Goal: Task Accomplishment & Management: Manage account settings

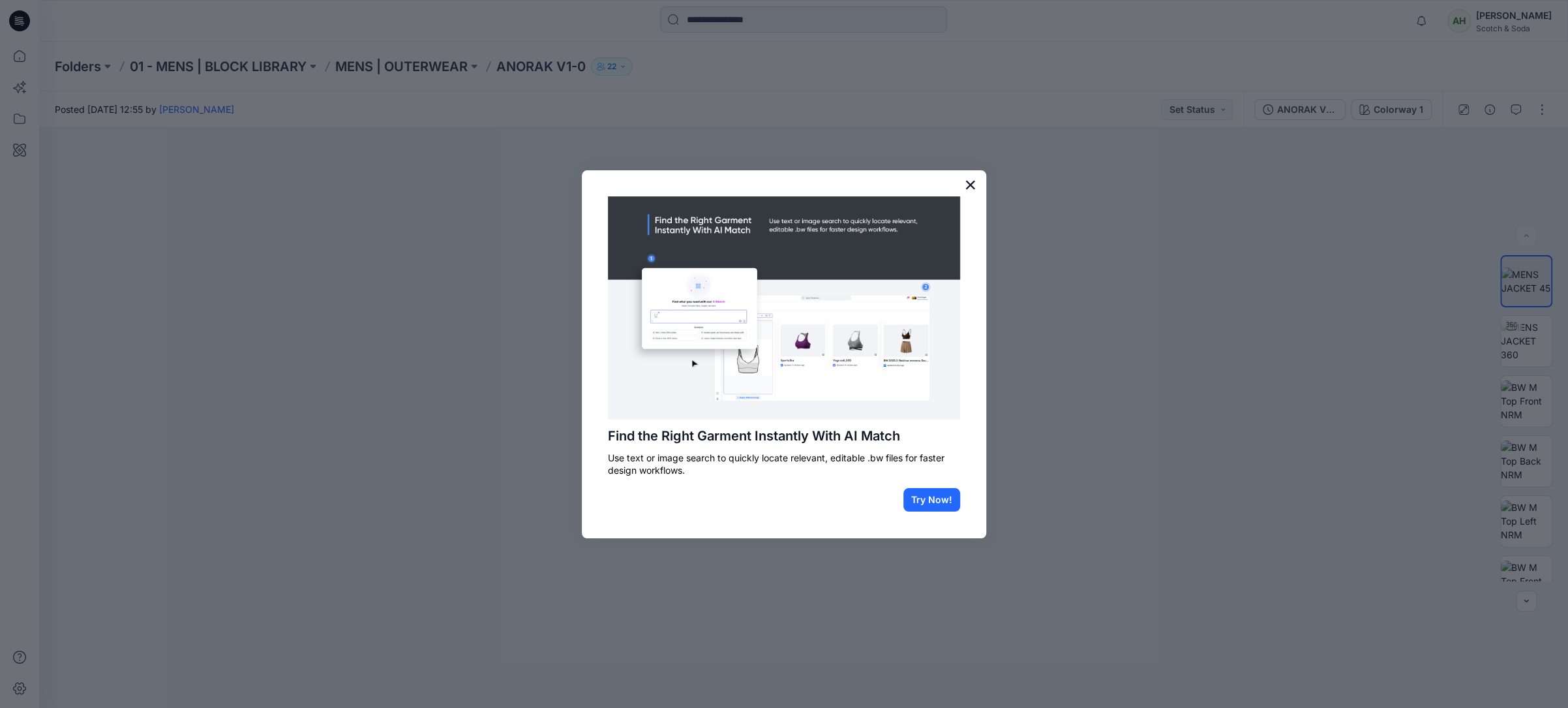
click at [868, 184] on button "×" at bounding box center [970, 185] width 12 height 21
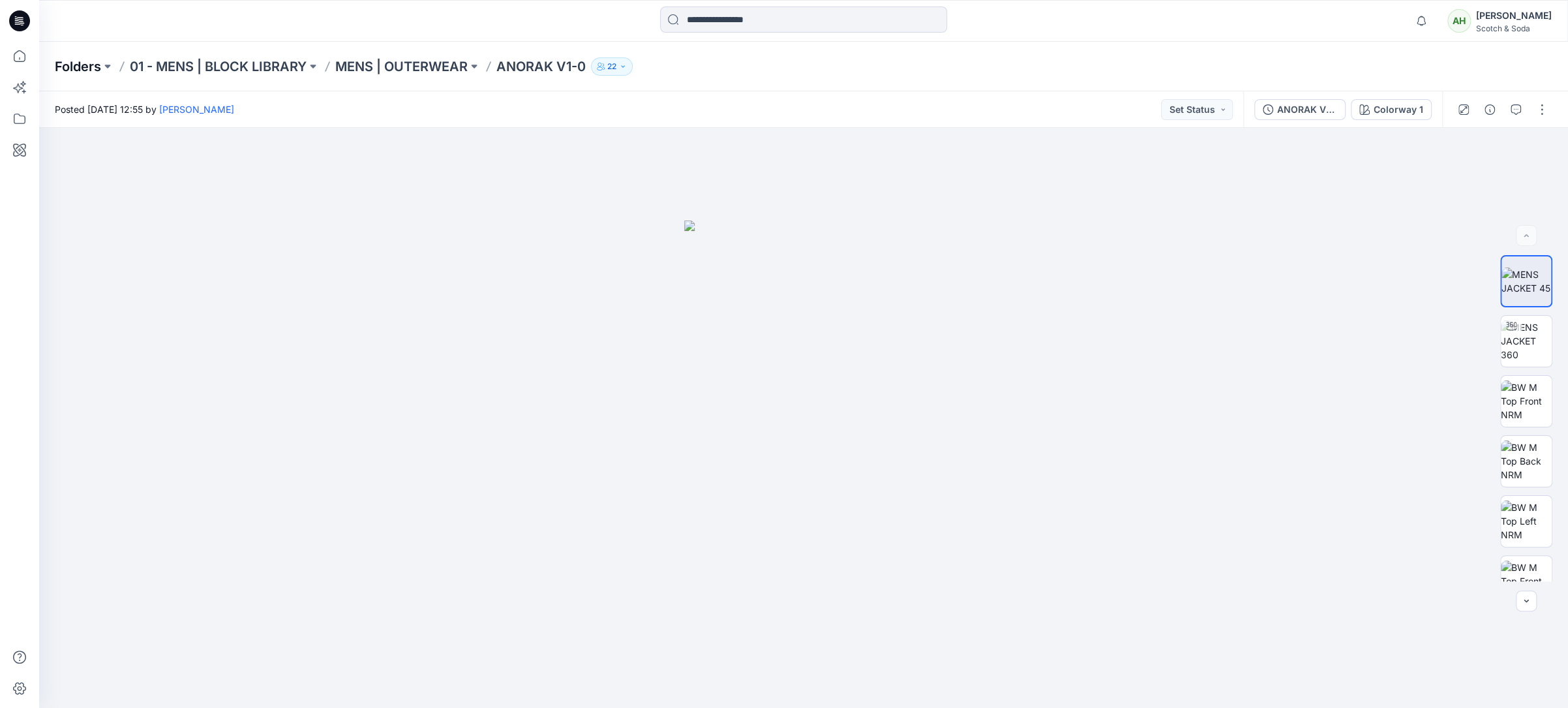
click at [92, 66] on p "Folders" at bounding box center [78, 66] width 47 height 18
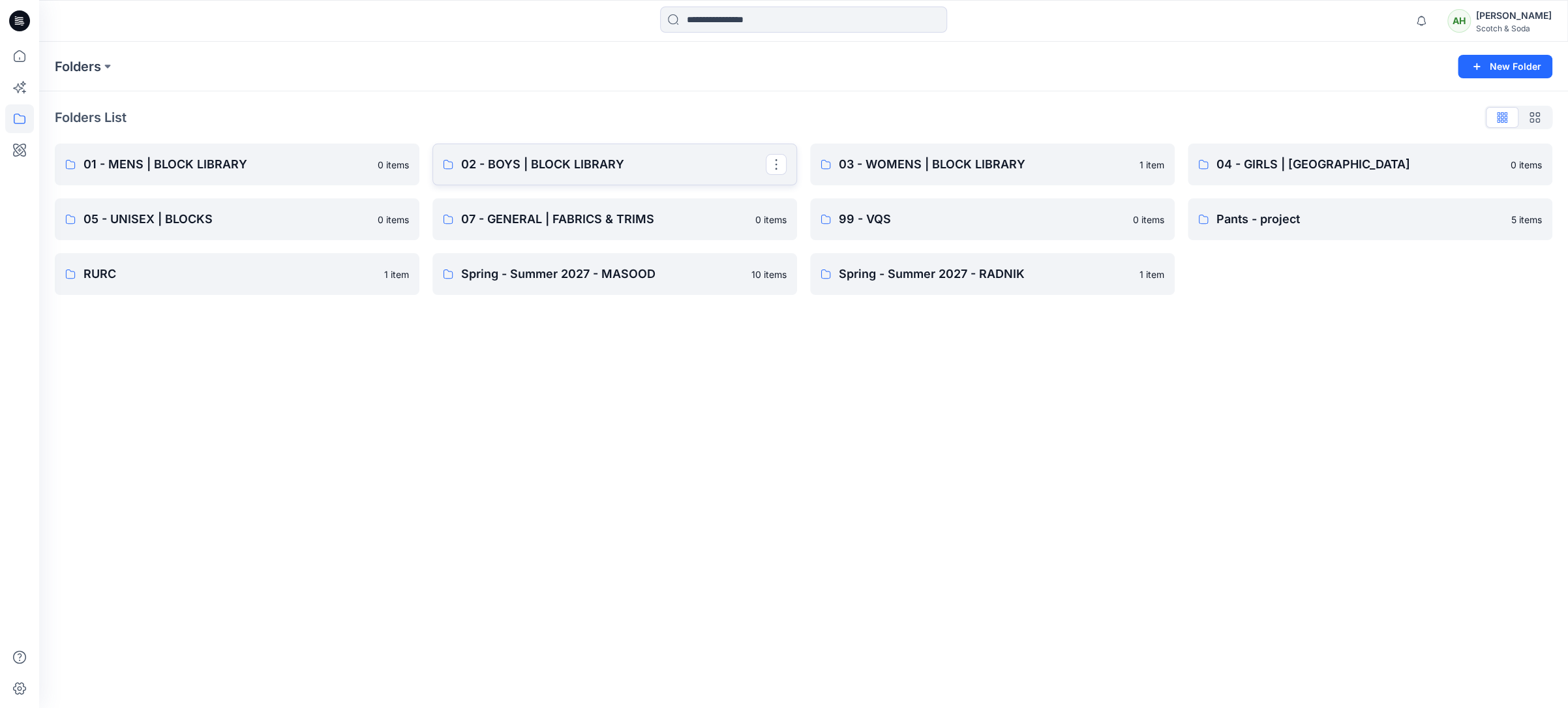
click at [626, 165] on p "02 - BOYS | BLOCK LIBRARY" at bounding box center [613, 164] width 305 height 18
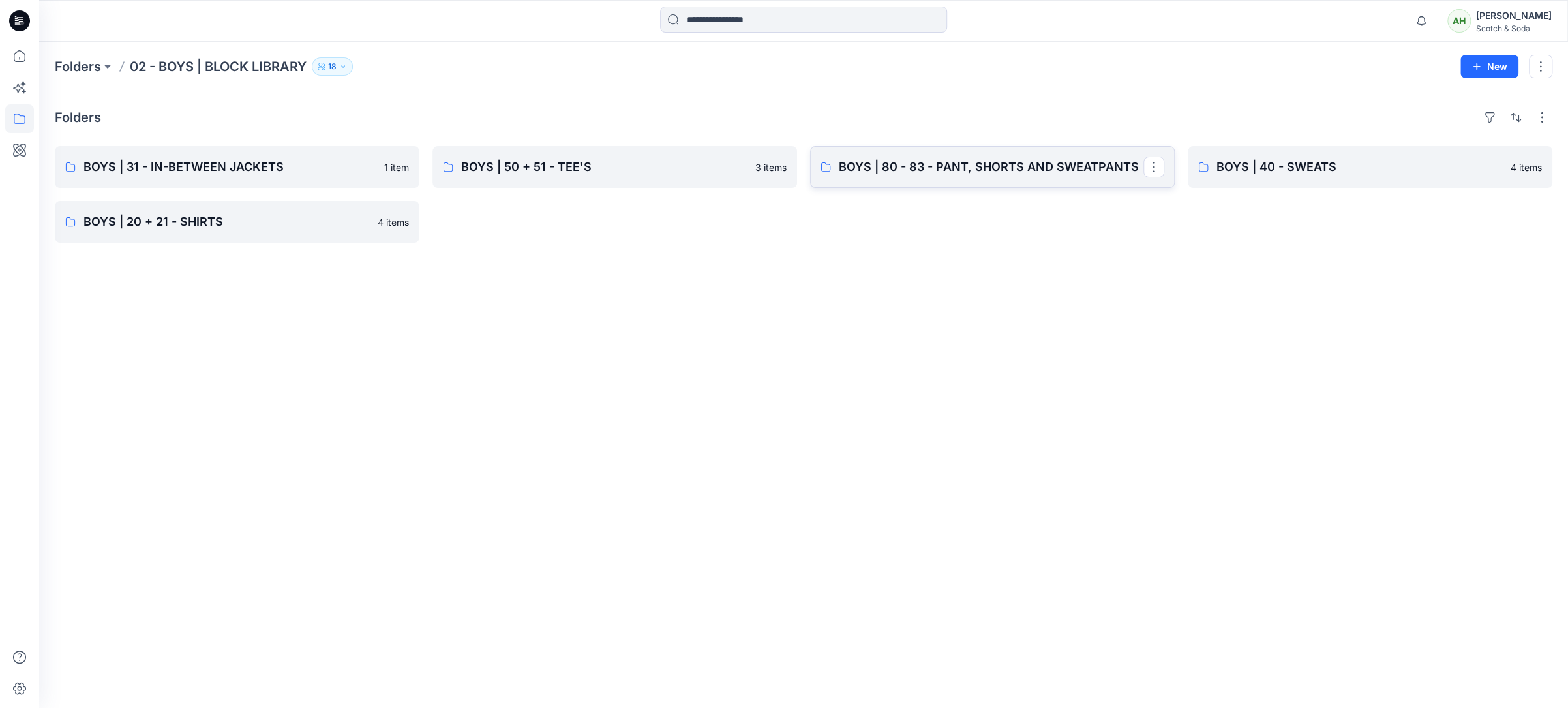
click at [868, 176] on link "BOYS | 80 - 83 - PANT, SHORTS AND SWEATPANTS" at bounding box center [992, 167] width 365 height 42
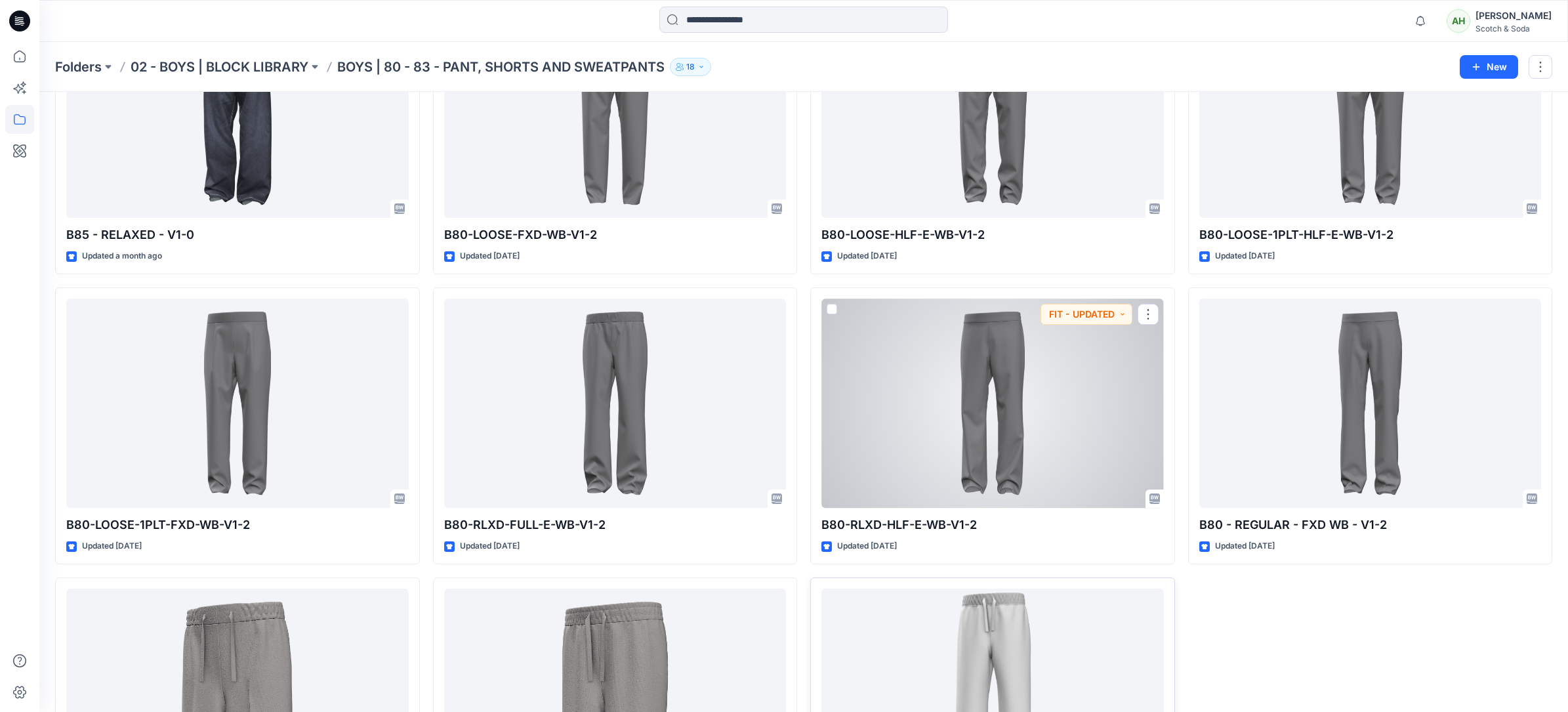
scroll to position [307, 0]
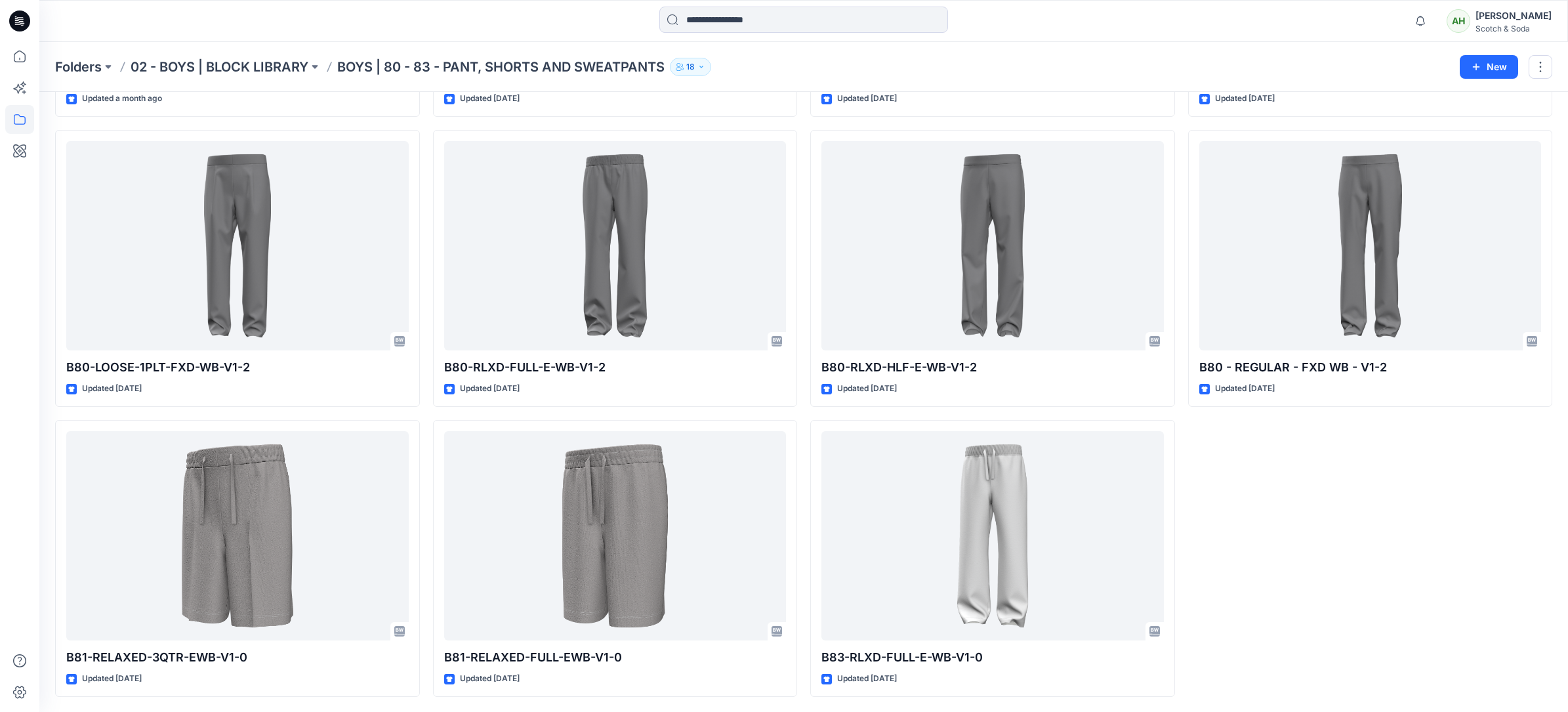
click at [873, 23] on div "Scotch & Soda" at bounding box center [1513, 28] width 76 height 10
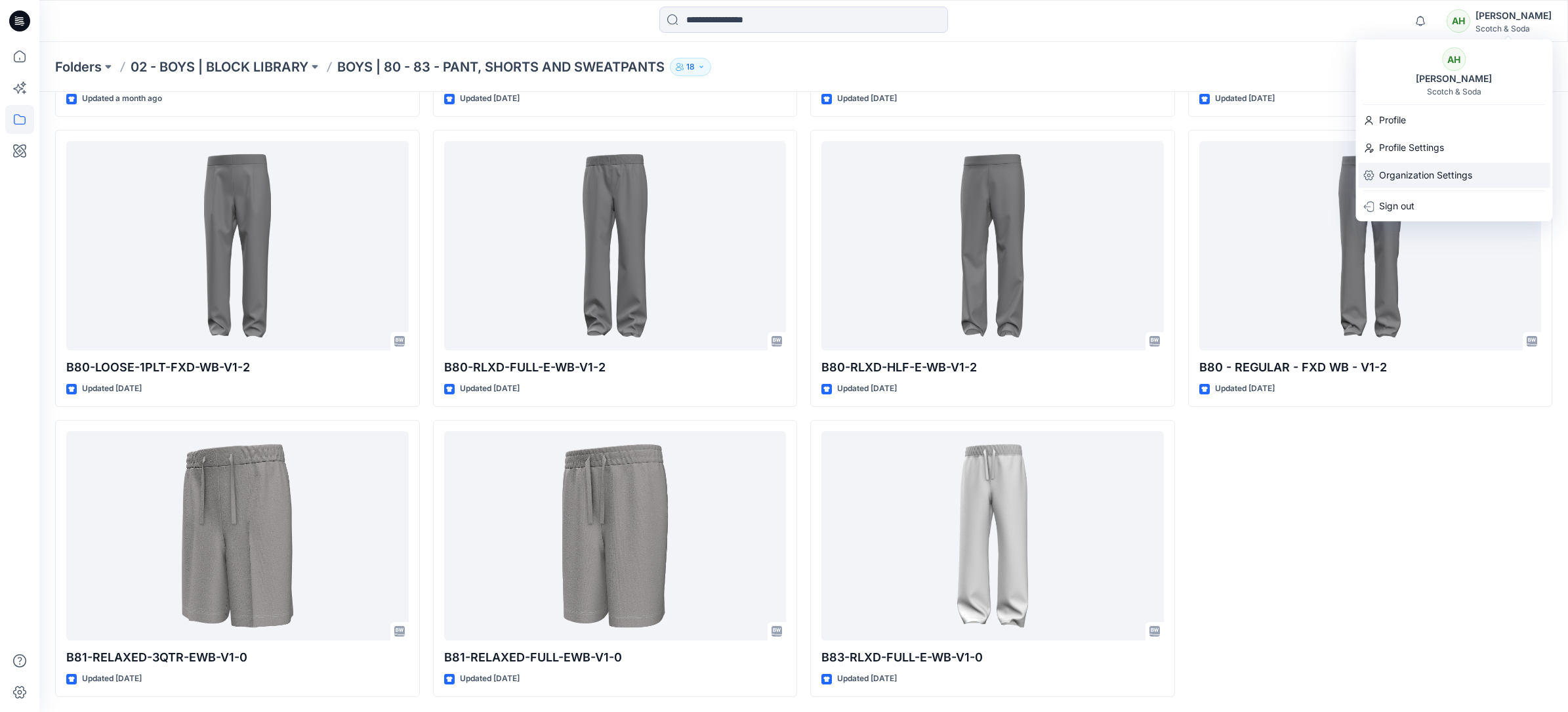
click at [873, 172] on p "Organization Settings" at bounding box center [1425, 175] width 93 height 25
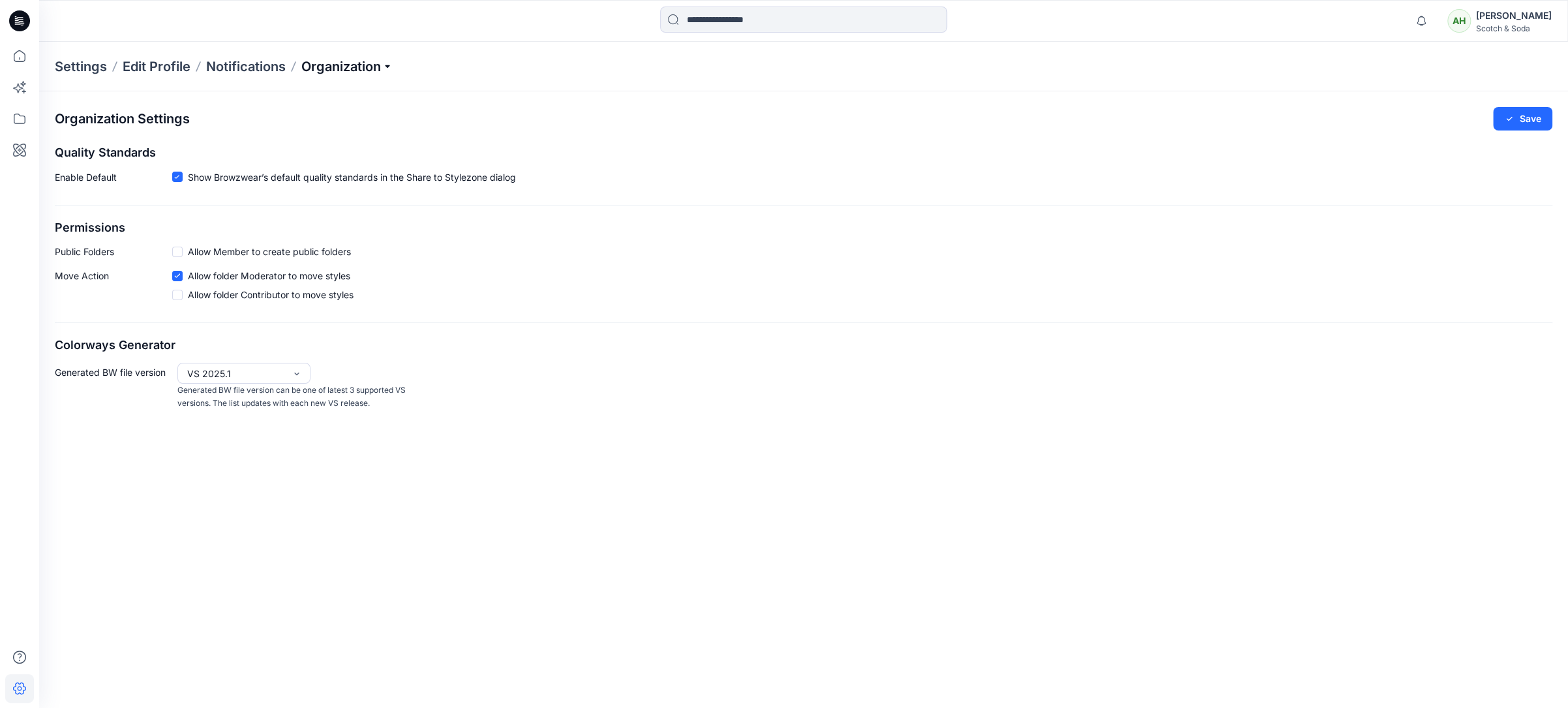
click at [351, 67] on p "Organization" at bounding box center [347, 66] width 91 height 18
click at [319, 96] on link "Invite/Edit Users" at bounding box center [348, 96] width 190 height 26
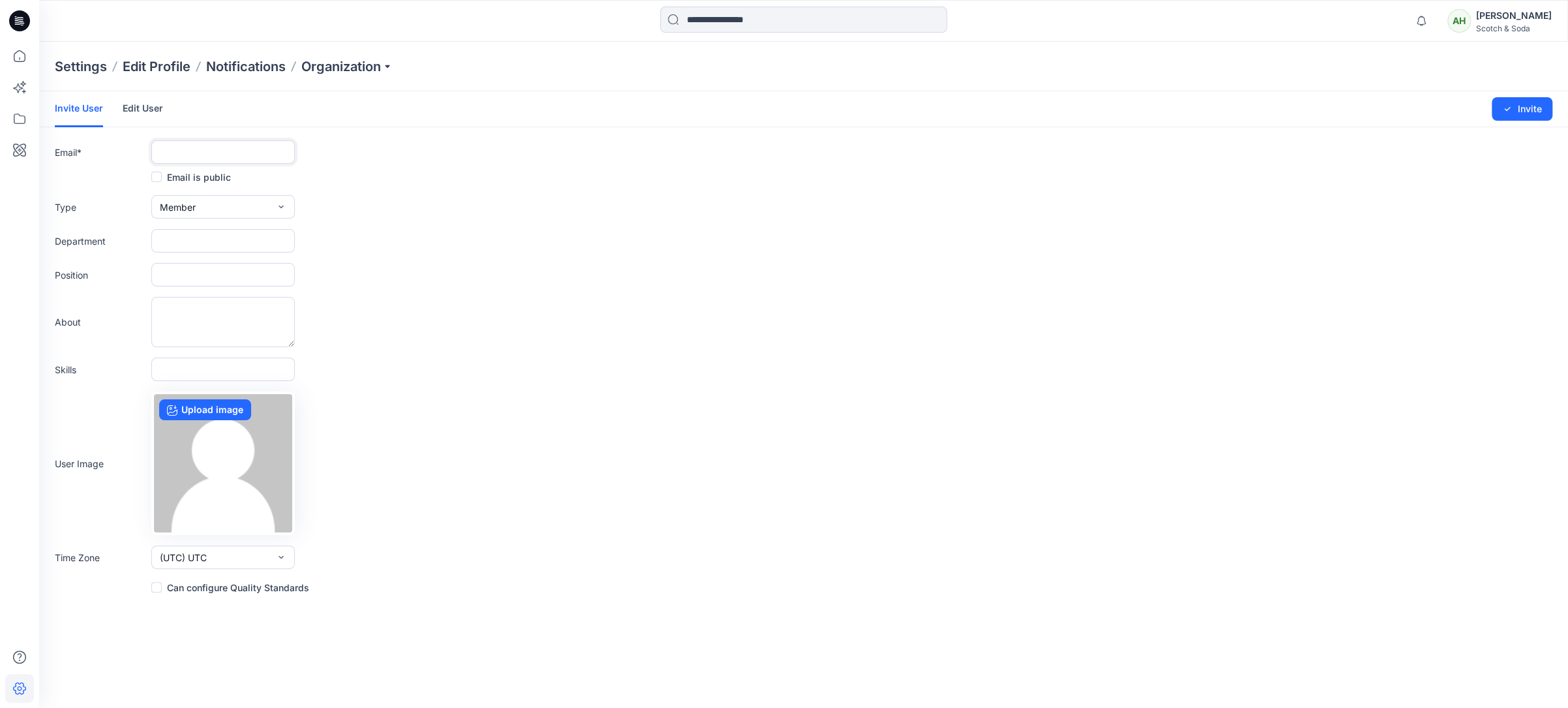
click at [174, 151] on input "text" at bounding box center [223, 151] width 144 height 23
paste input "**********"
type input "**********"
click at [188, 242] on input "text" at bounding box center [223, 240] width 144 height 23
type input "**"
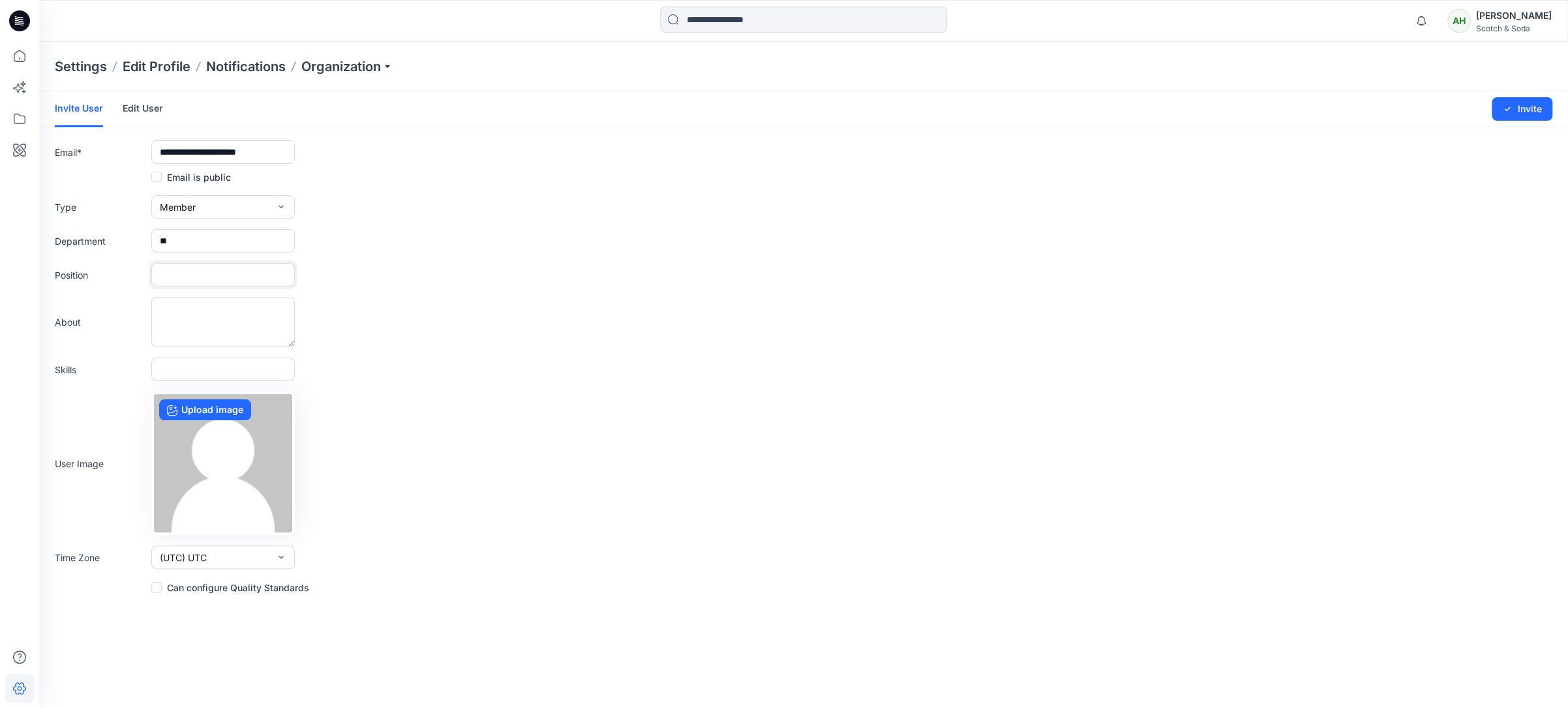
click at [173, 278] on input "text" at bounding box center [223, 275] width 144 height 23
click at [481, 286] on div "Position" at bounding box center [803, 275] width 1497 height 23
click at [868, 107] on button "Invite" at bounding box center [1521, 108] width 61 height 23
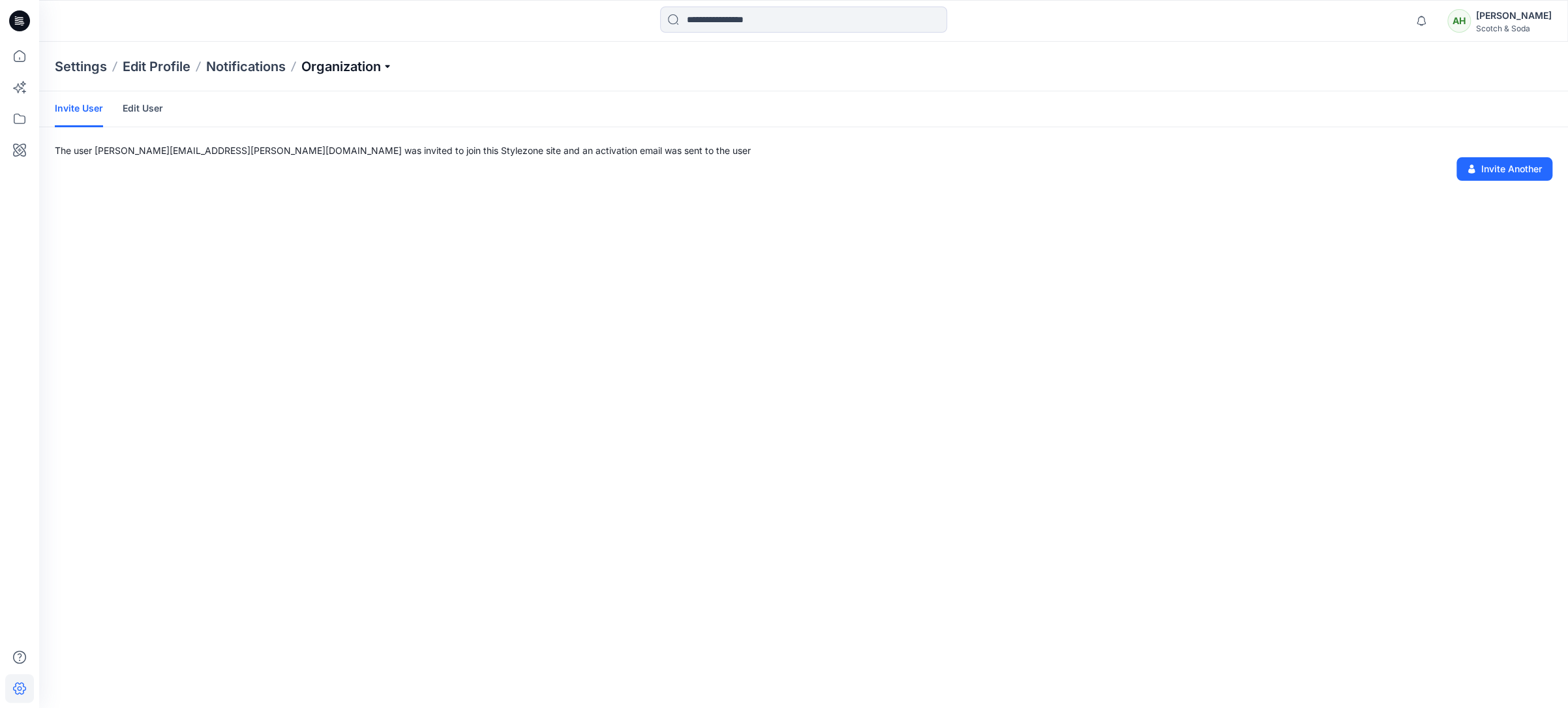
click at [365, 65] on p "Organization" at bounding box center [347, 66] width 91 height 18
click at [293, 230] on link "User Roles" at bounding box center [348, 226] width 190 height 26
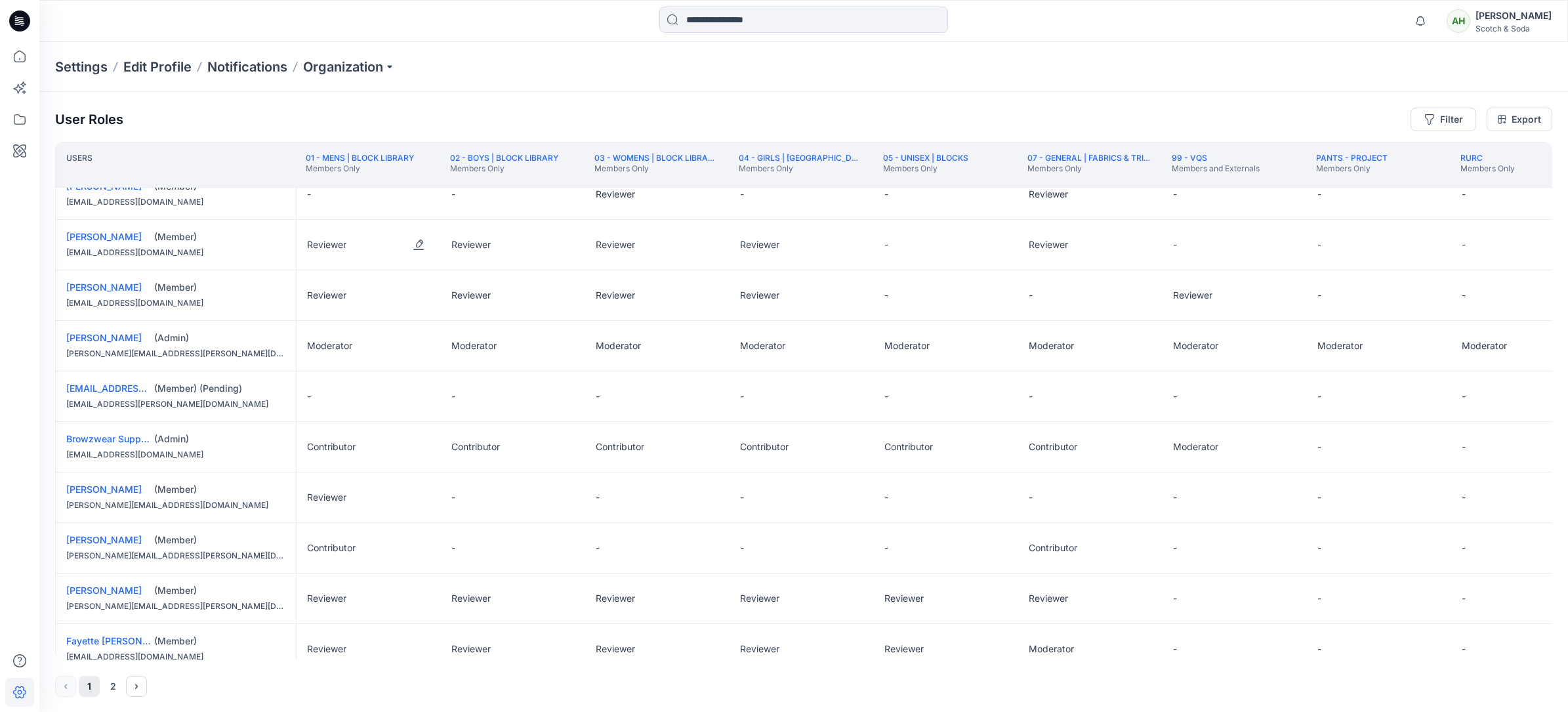
scroll to position [19, 0]
click at [424, 397] on button "Edit Role" at bounding box center [418, 395] width 23 height 23
click at [359, 444] on button "Reviewer" at bounding box center [356, 449] width 141 height 23
click at [561, 395] on button "Edit Role" at bounding box center [563, 395] width 23 height 23
click at [503, 444] on button "Reviewer" at bounding box center [500, 449] width 141 height 23
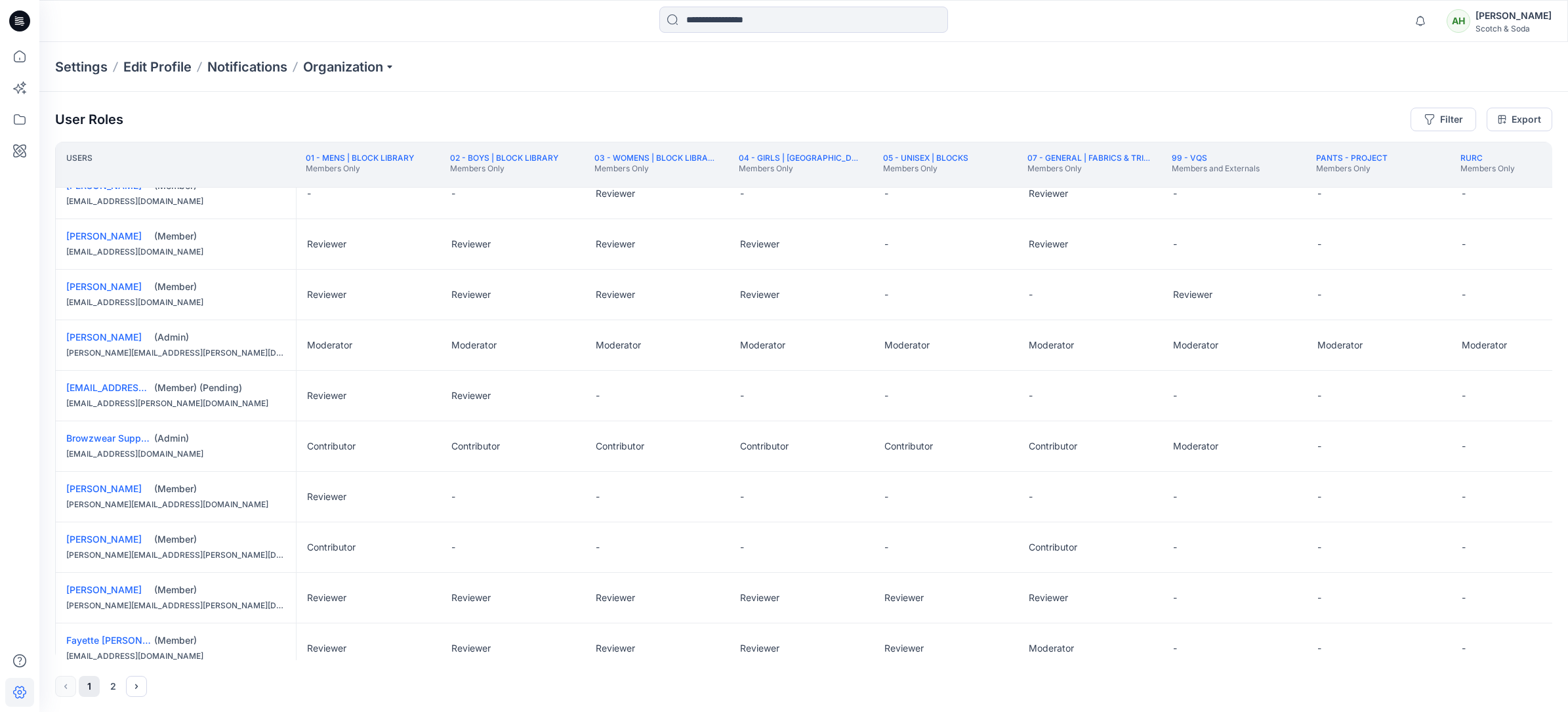
scroll to position [45, 0]
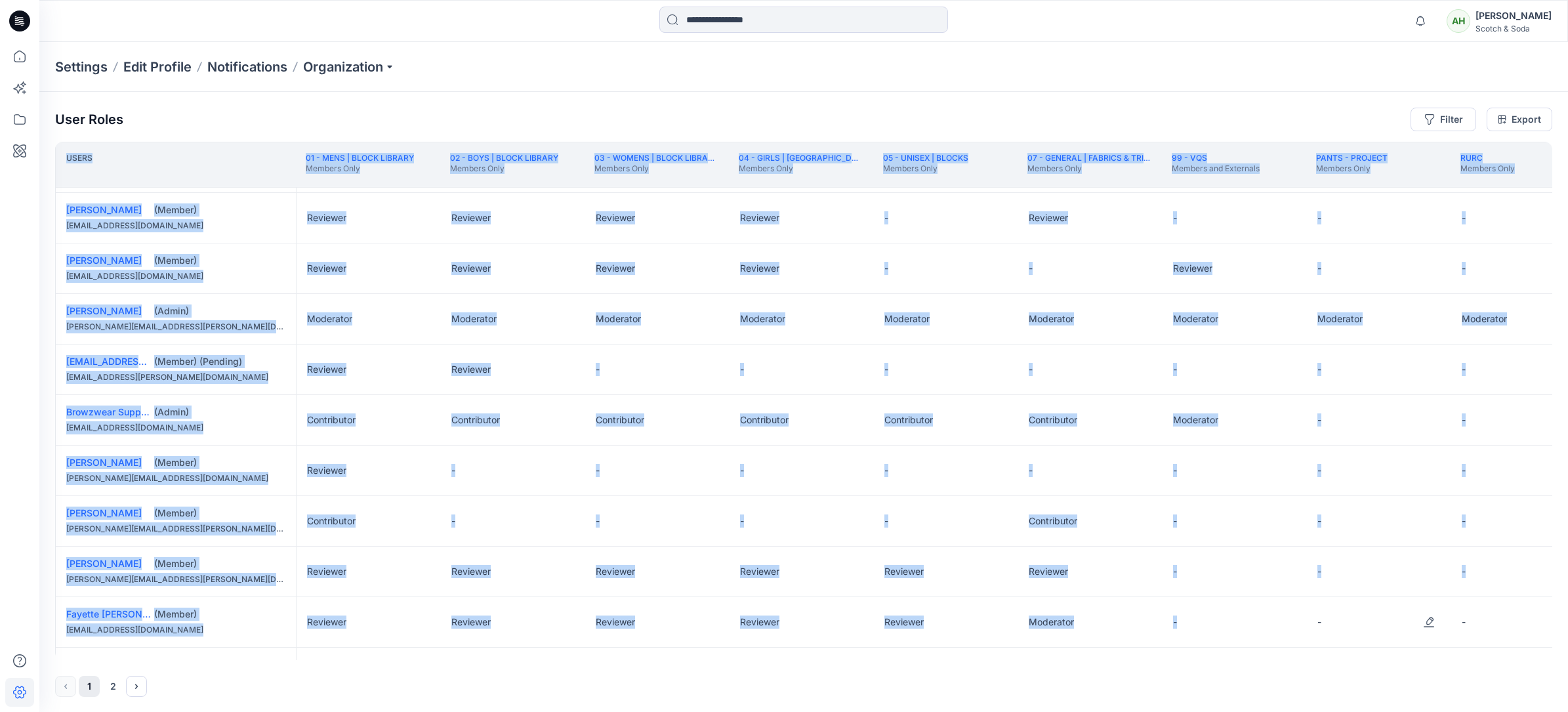
drag, startPoint x: 1080, startPoint y: 660, endPoint x: 1336, endPoint y: 636, distance: 257.1
click at [873, 444] on div "User Roles Filter Export Users 01 - MENS | BLOCK LIBRARY Members Only 02 - BOYS…" at bounding box center [803, 402] width 1529 height 620
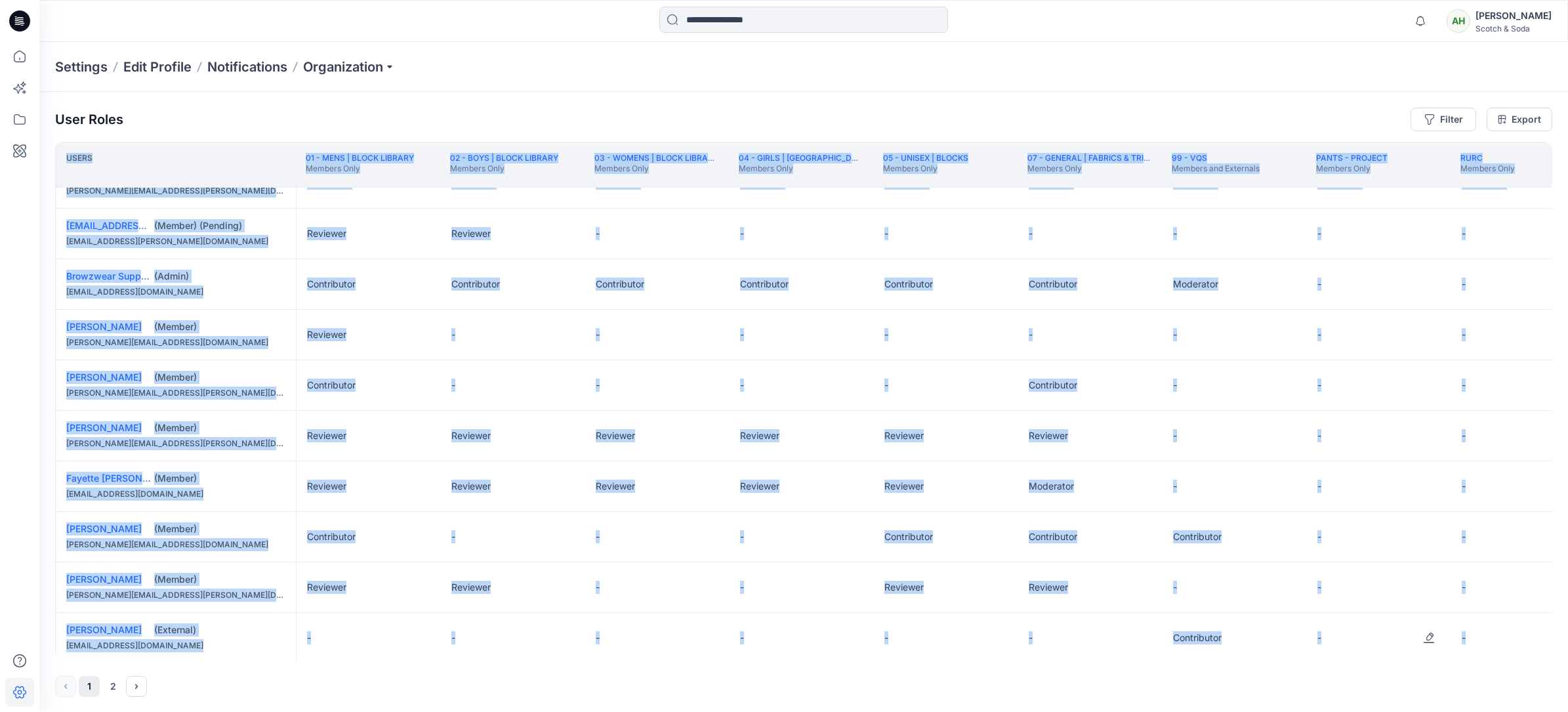
drag, startPoint x: 1267, startPoint y: 660, endPoint x: 1439, endPoint y: 669, distance: 172.2
click at [873, 444] on div "User Roles Filter Export Users 01 - MENS | BLOCK LIBRARY Members Only 02 - BOYS…" at bounding box center [803, 402] width 1529 height 620
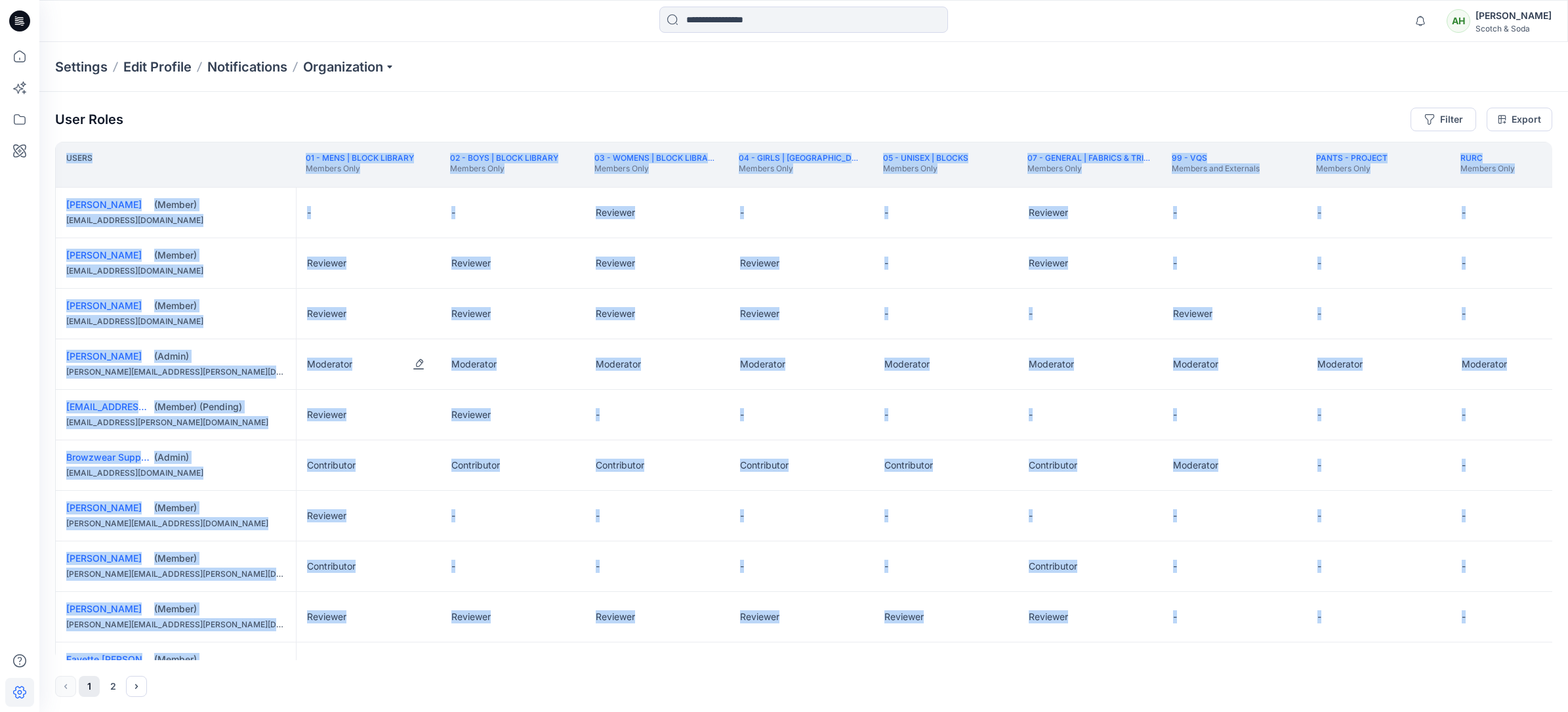
scroll to position [0, 0]
click at [20, 61] on icon at bounding box center [20, 57] width 29 height 29
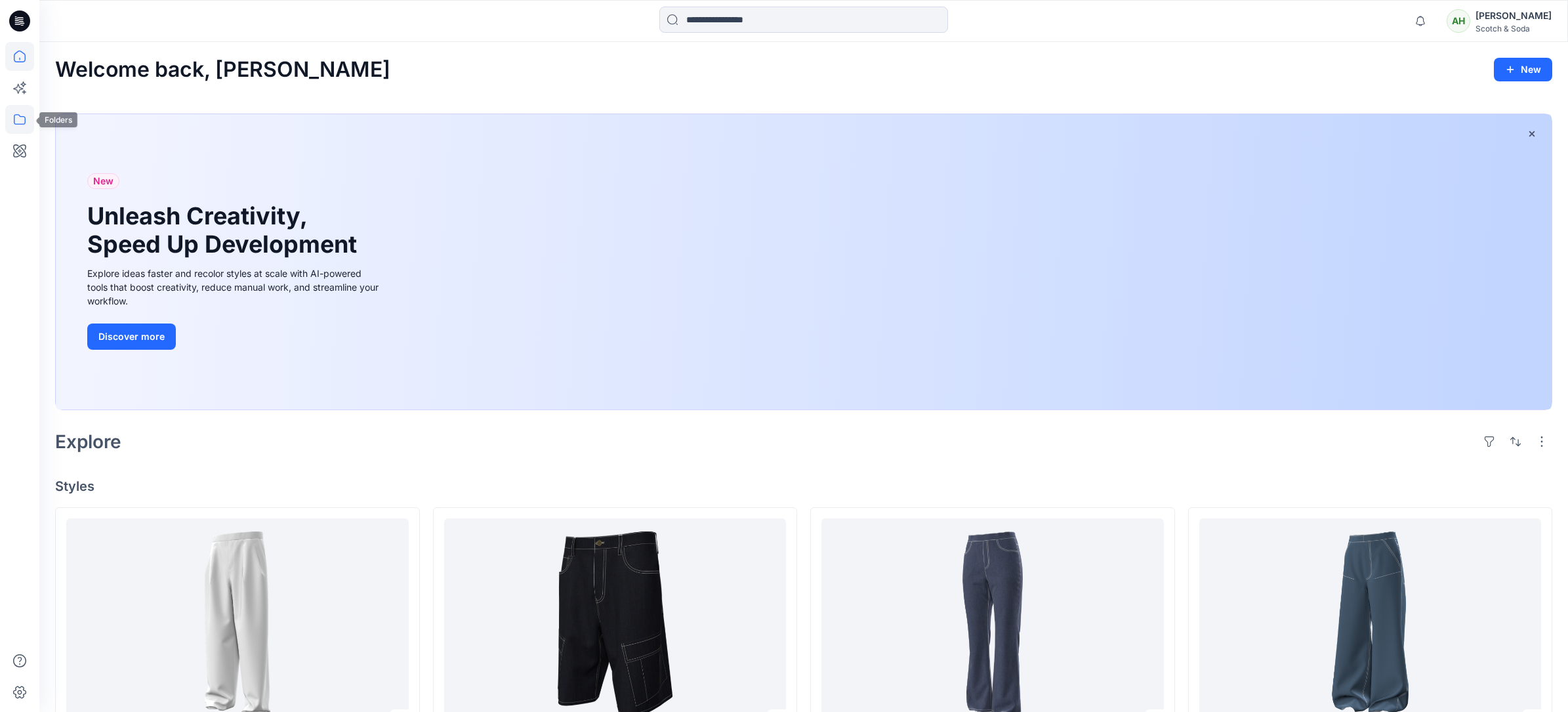
click at [23, 126] on icon at bounding box center [20, 120] width 29 height 29
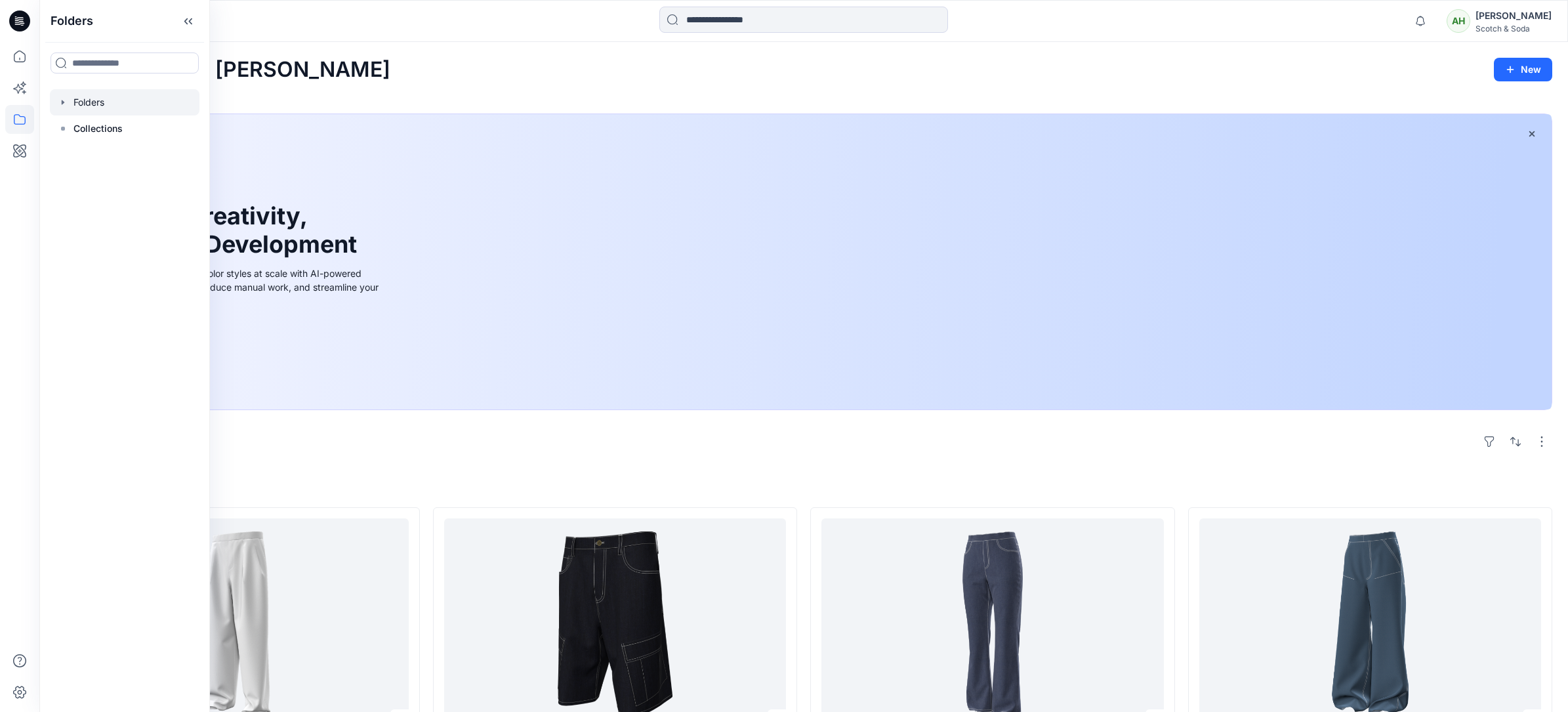
click at [100, 104] on div at bounding box center [125, 102] width 150 height 26
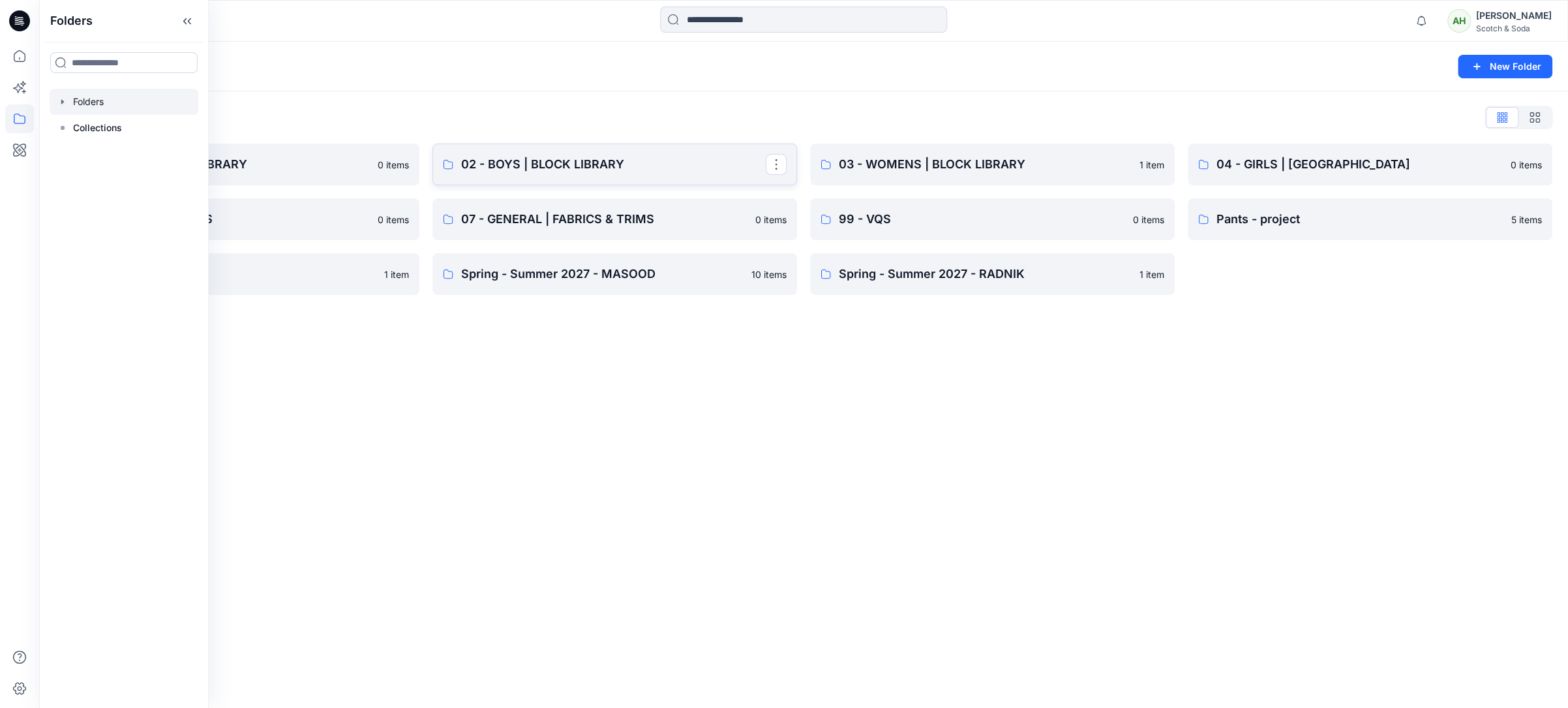
click at [563, 169] on p "02 - BOYS | BLOCK LIBRARY" at bounding box center [613, 164] width 305 height 18
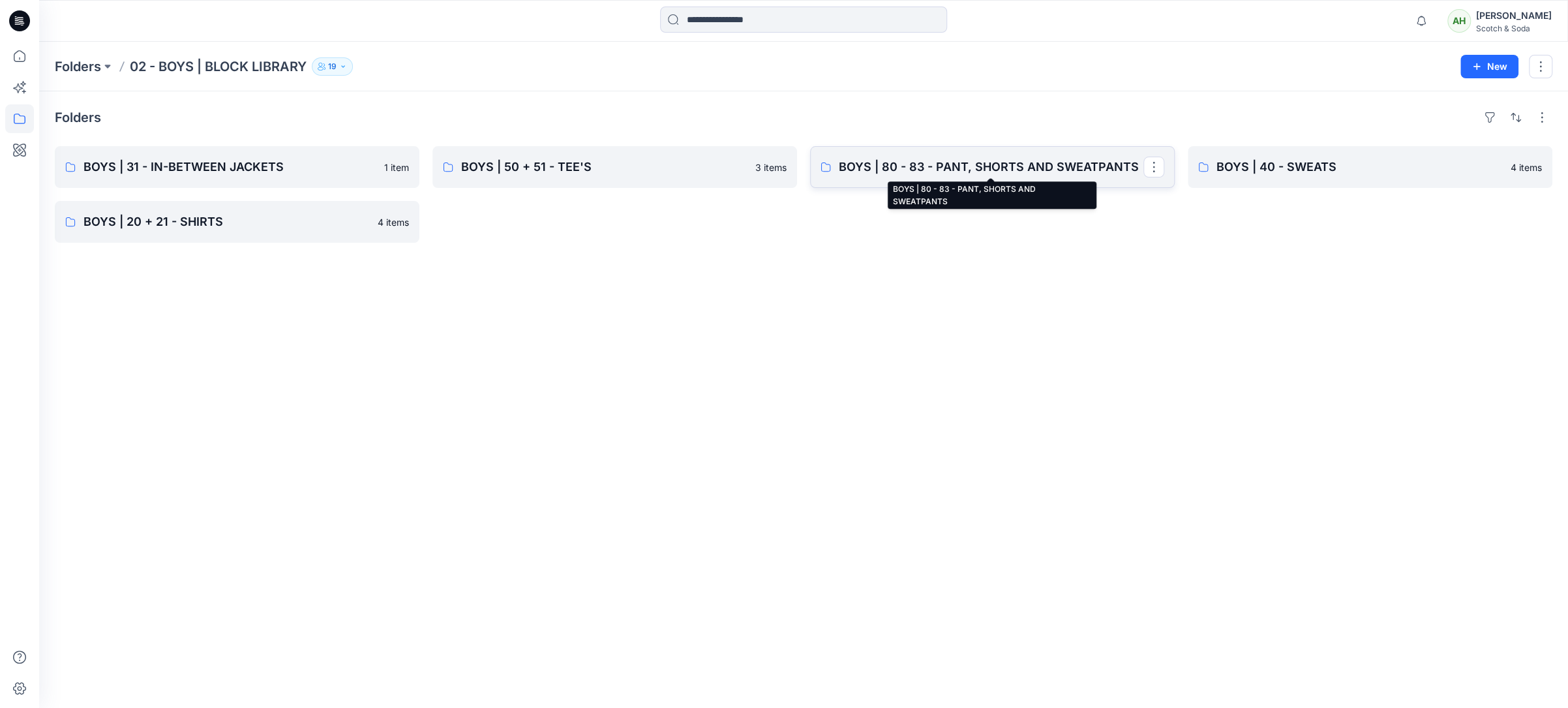
click at [868, 175] on p "BOYS | 80 - 83 - PANT, SHORTS AND SWEATPANTS" at bounding box center [990, 167] width 305 height 18
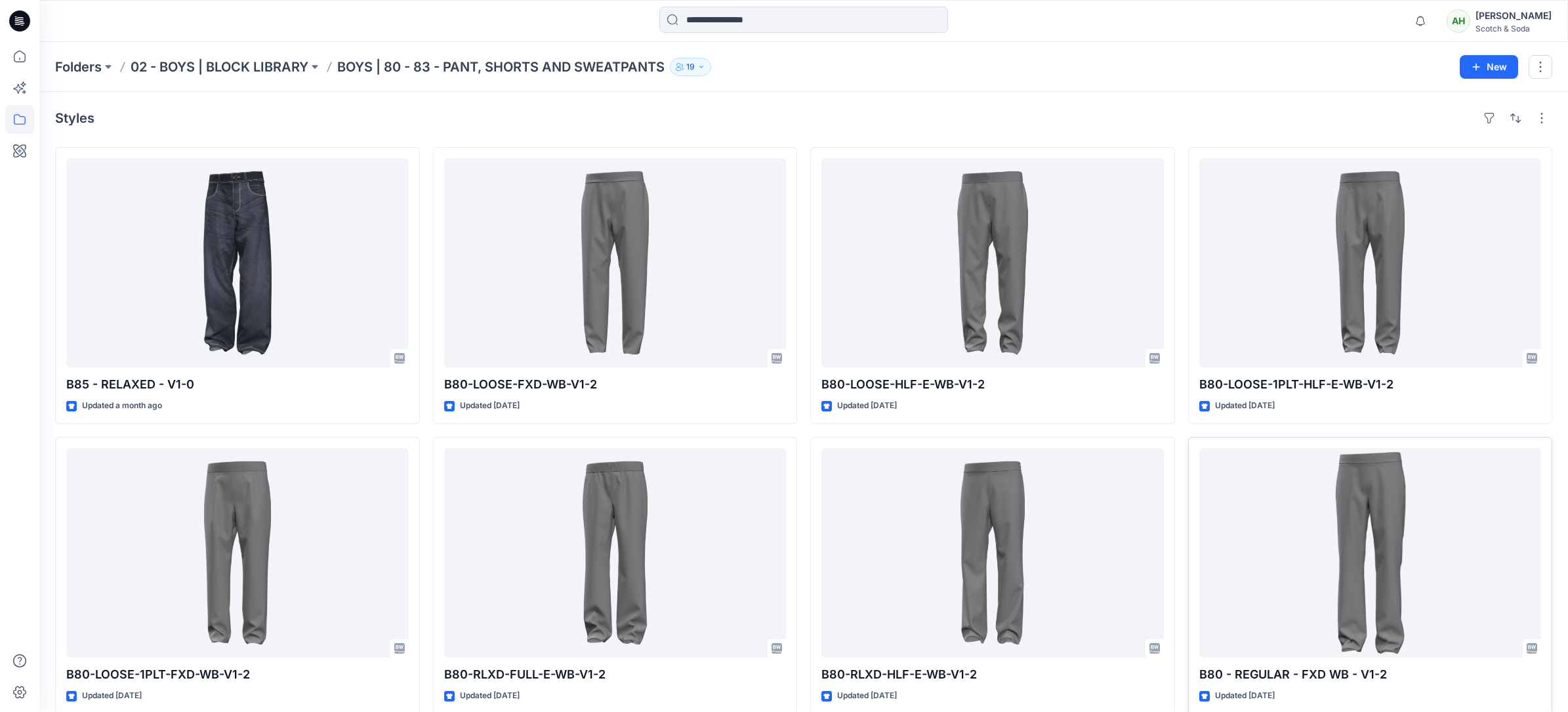
scroll to position [307, 0]
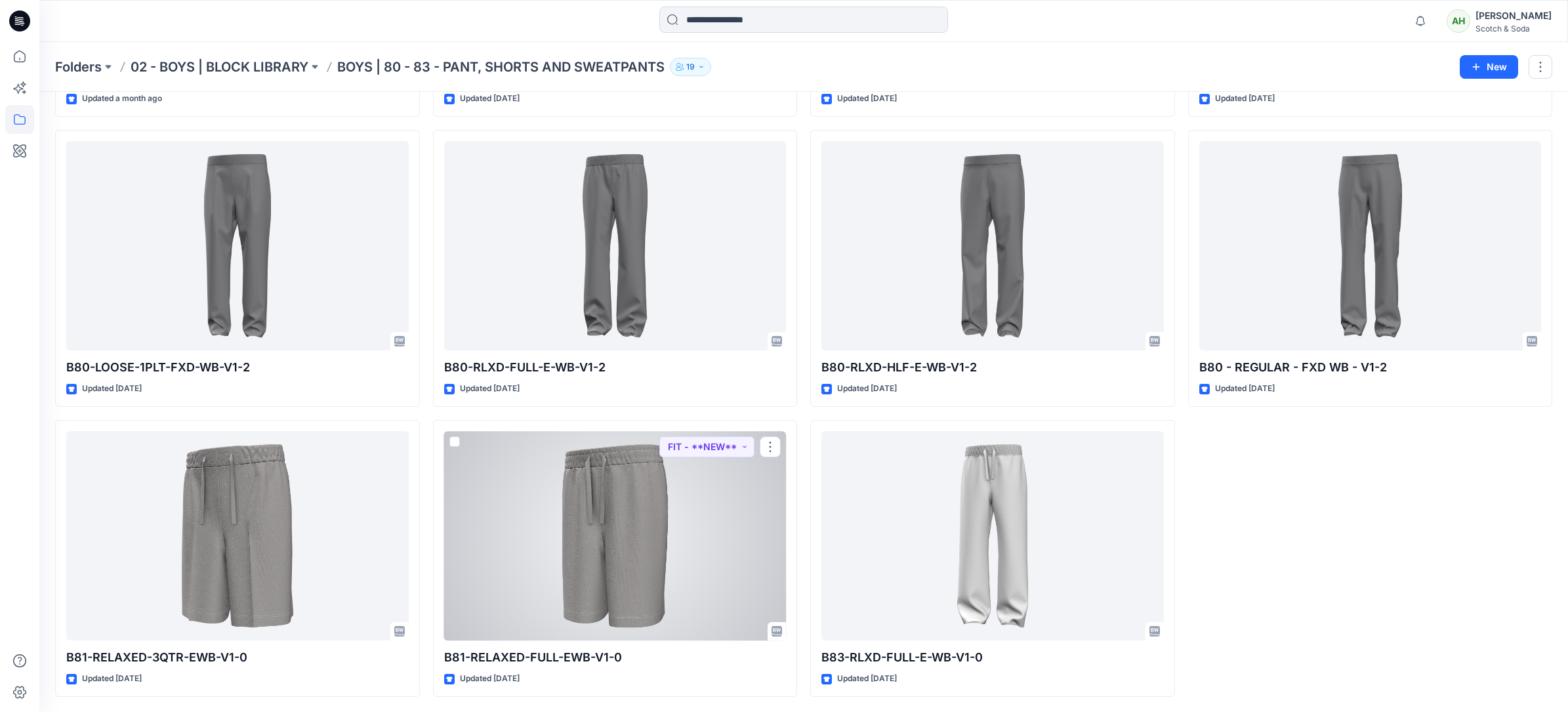
click at [637, 444] on div at bounding box center [615, 536] width 343 height 210
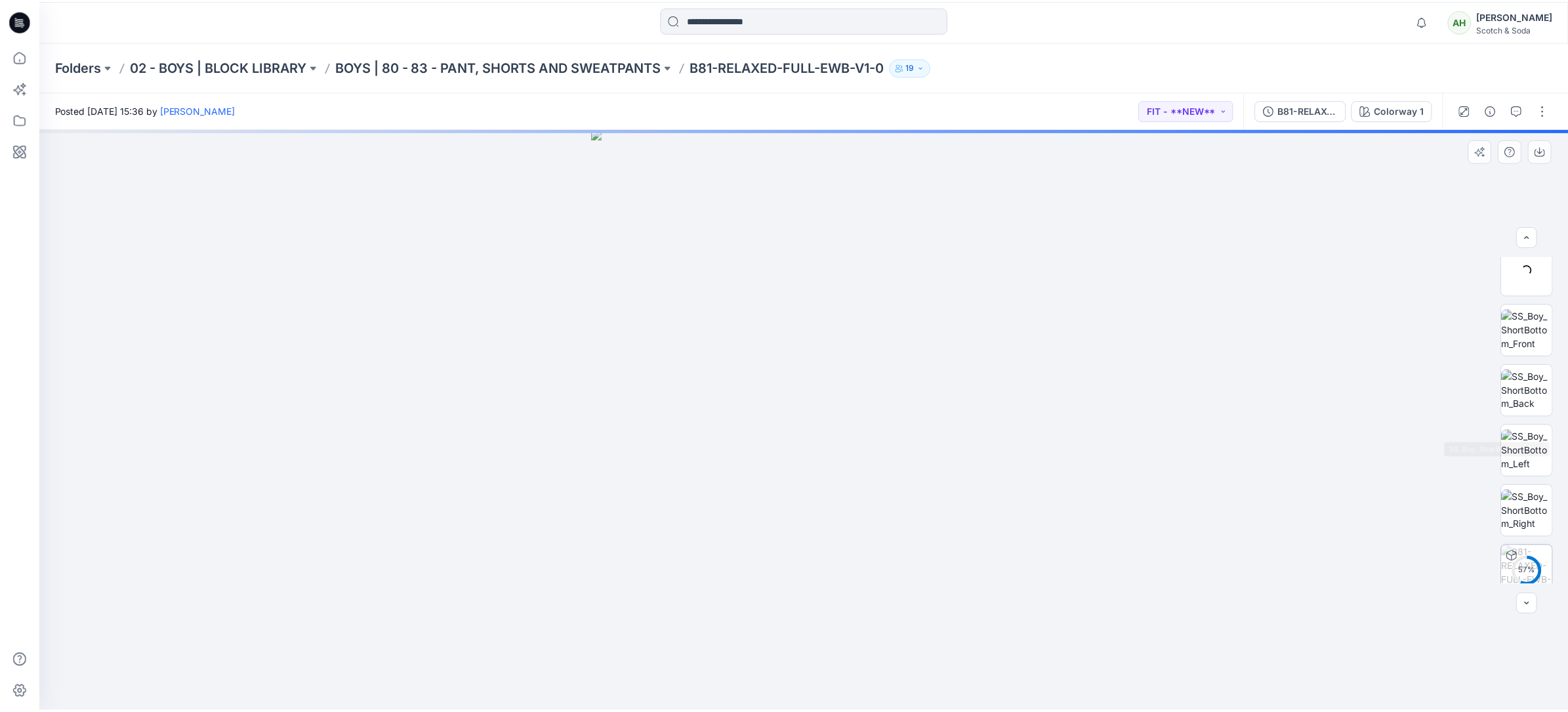
scroll to position [207, 0]
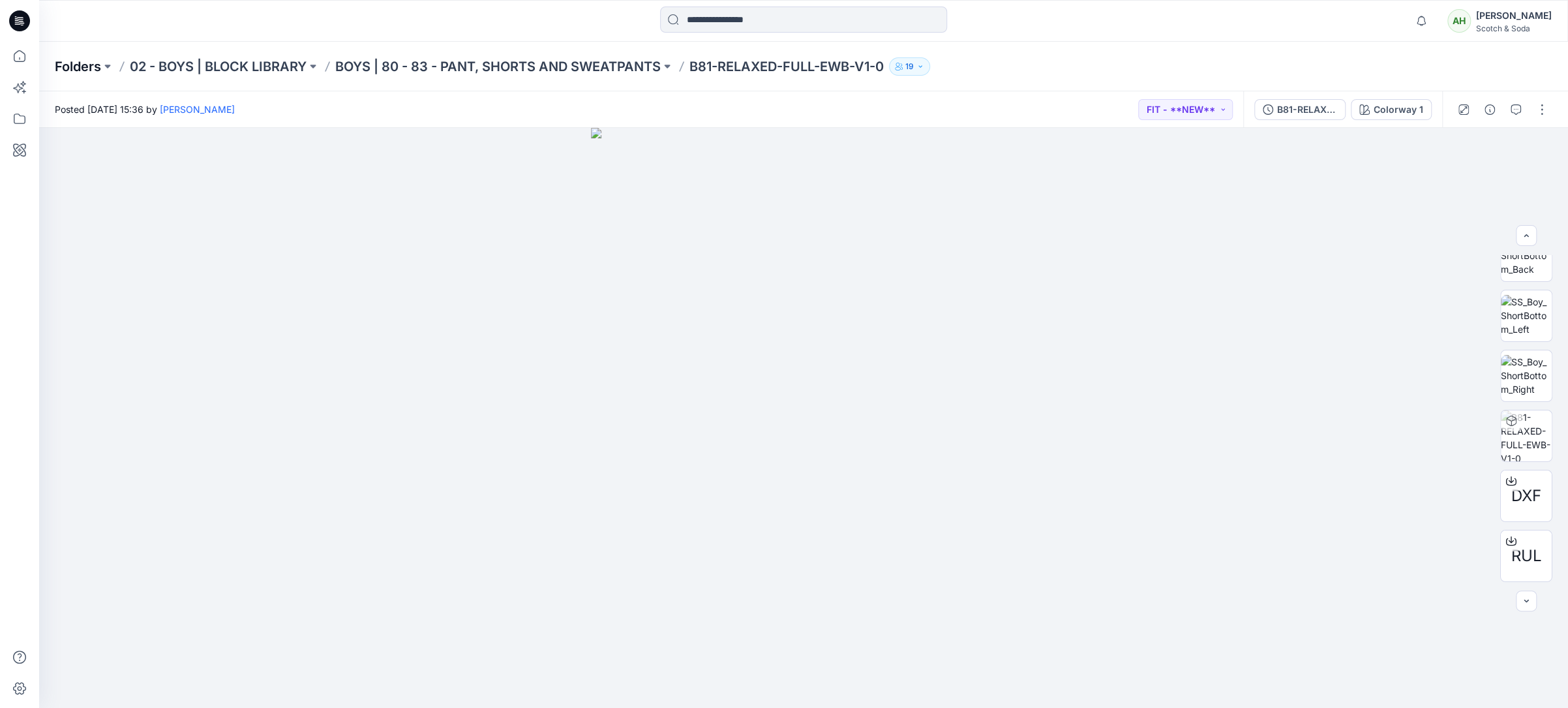
click at [81, 71] on p "Folders" at bounding box center [78, 66] width 47 height 18
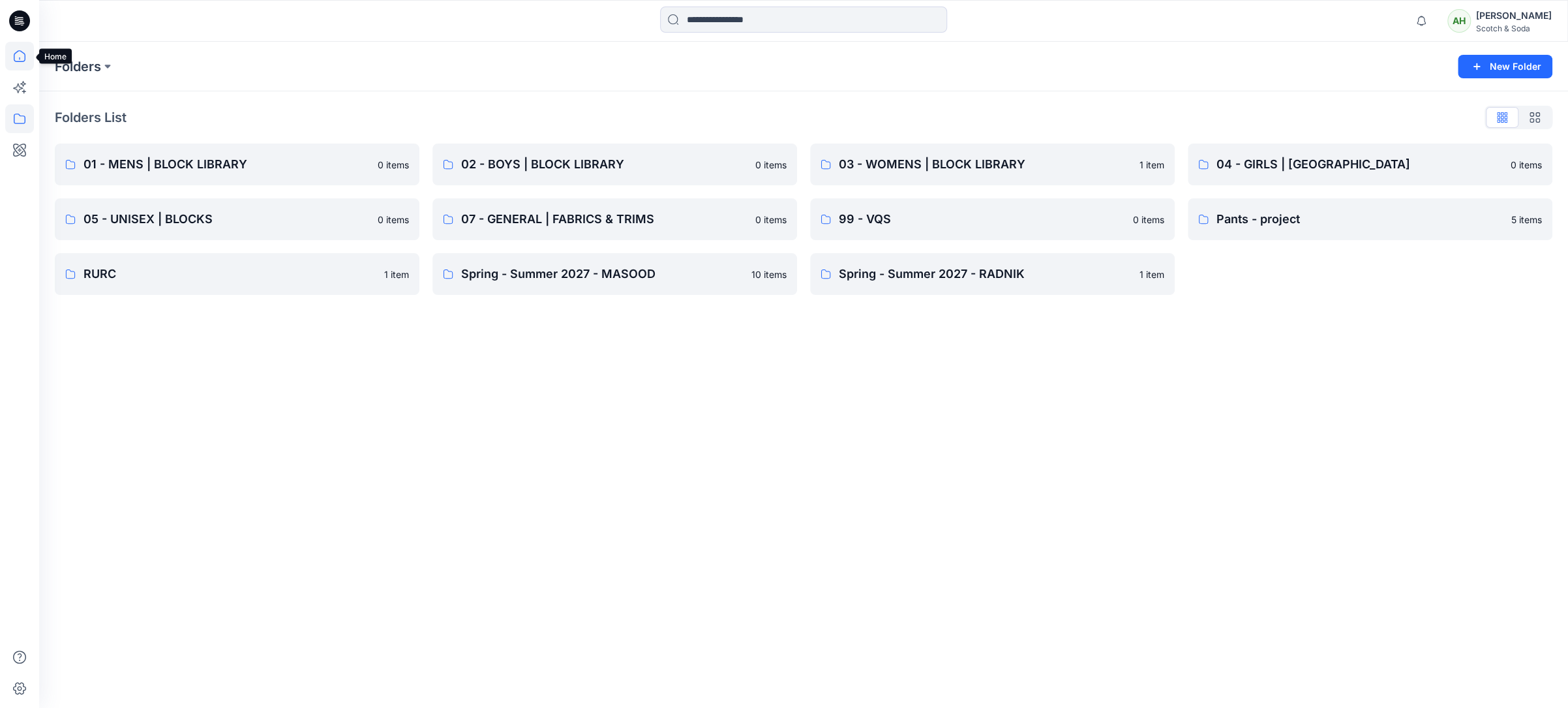
click at [14, 62] on icon at bounding box center [20, 56] width 29 height 29
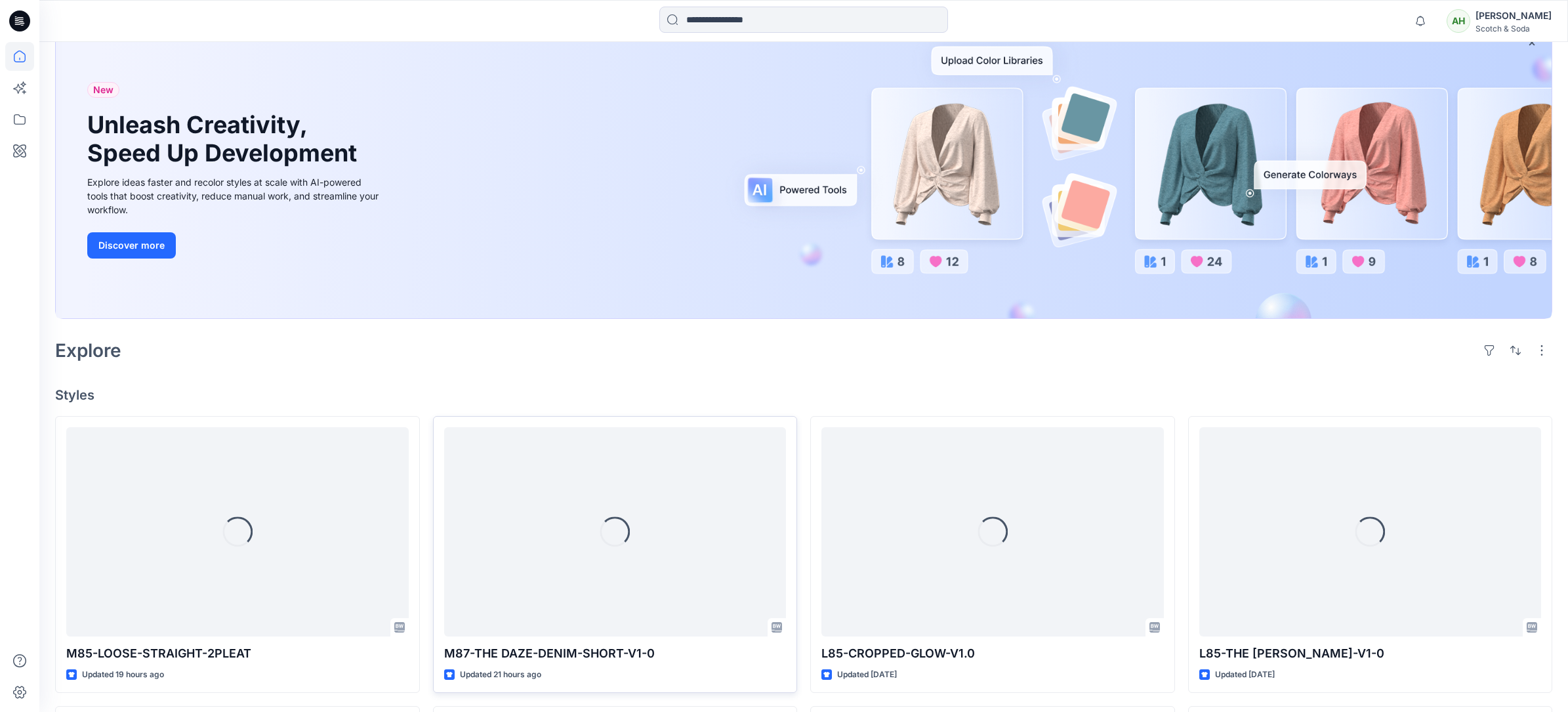
scroll to position [381, 0]
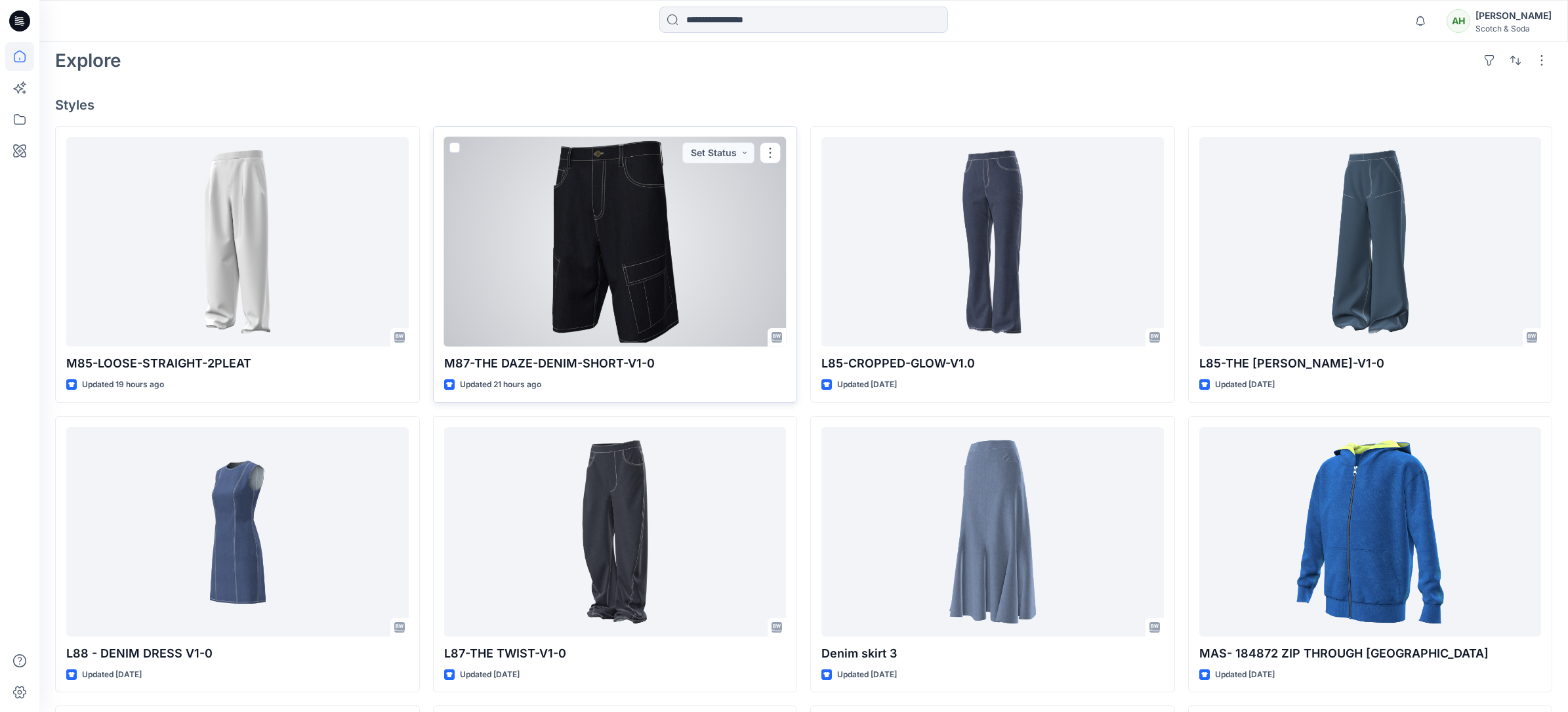
click at [629, 260] on div at bounding box center [615, 241] width 343 height 210
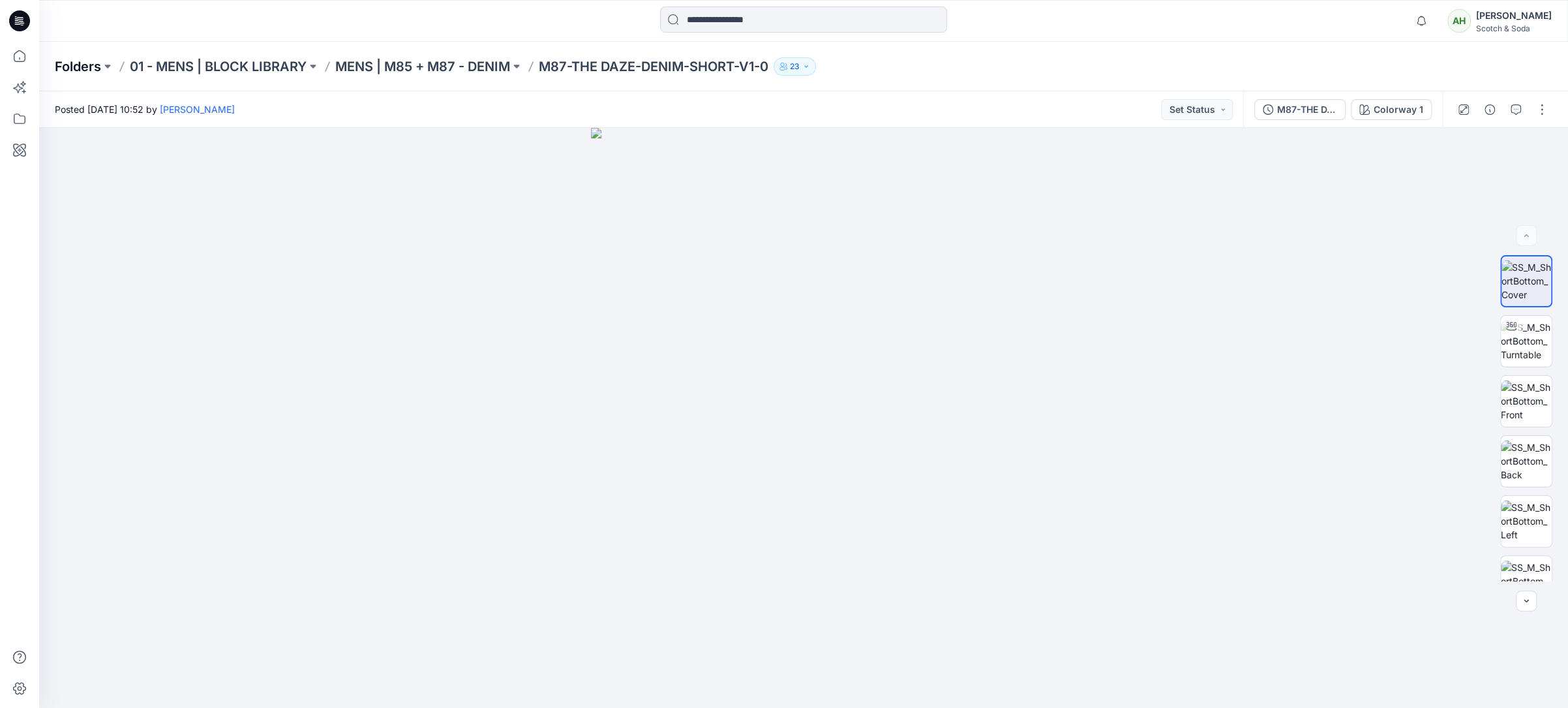
click at [82, 65] on p "Folders" at bounding box center [78, 66] width 47 height 18
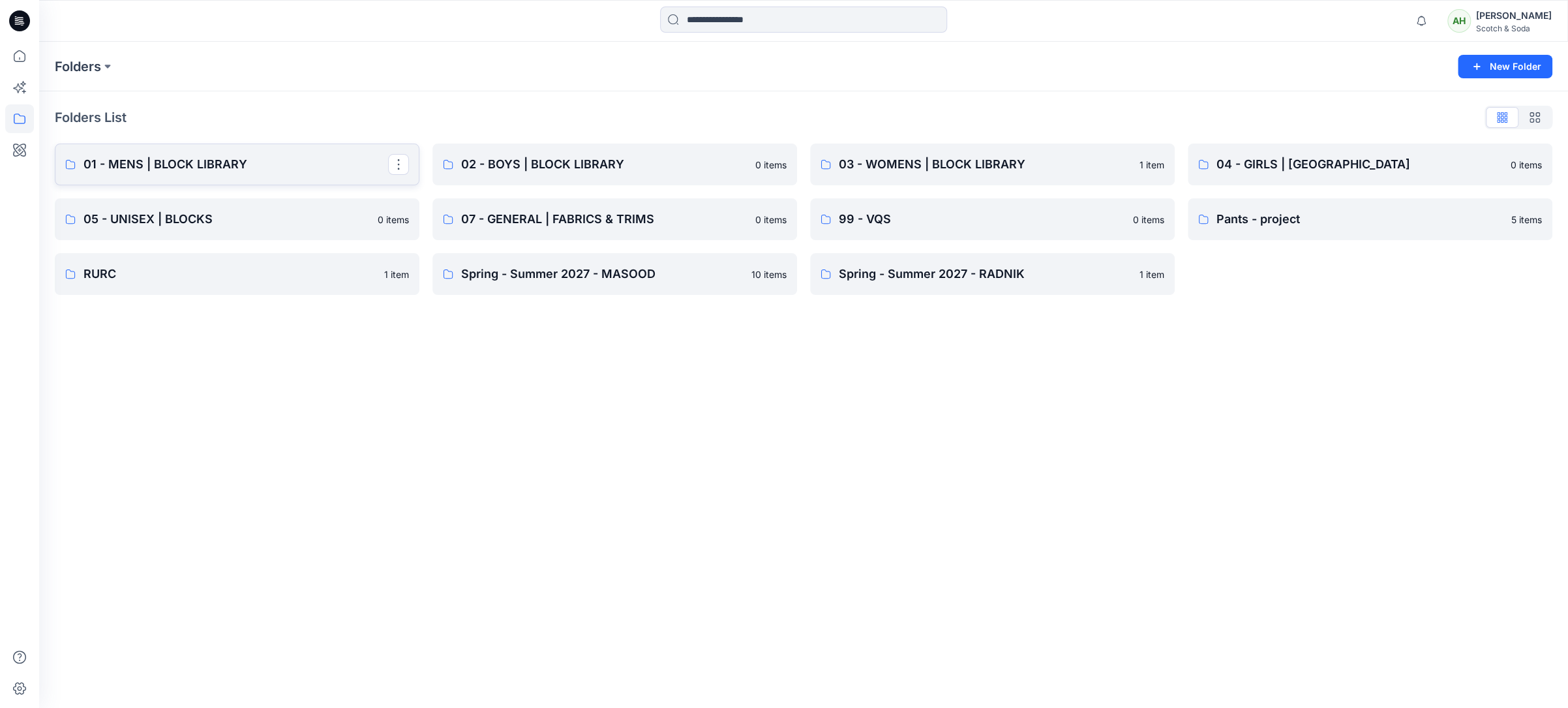
click at [256, 165] on p "01 - MENS | BLOCK LIBRARY" at bounding box center [235, 164] width 305 height 18
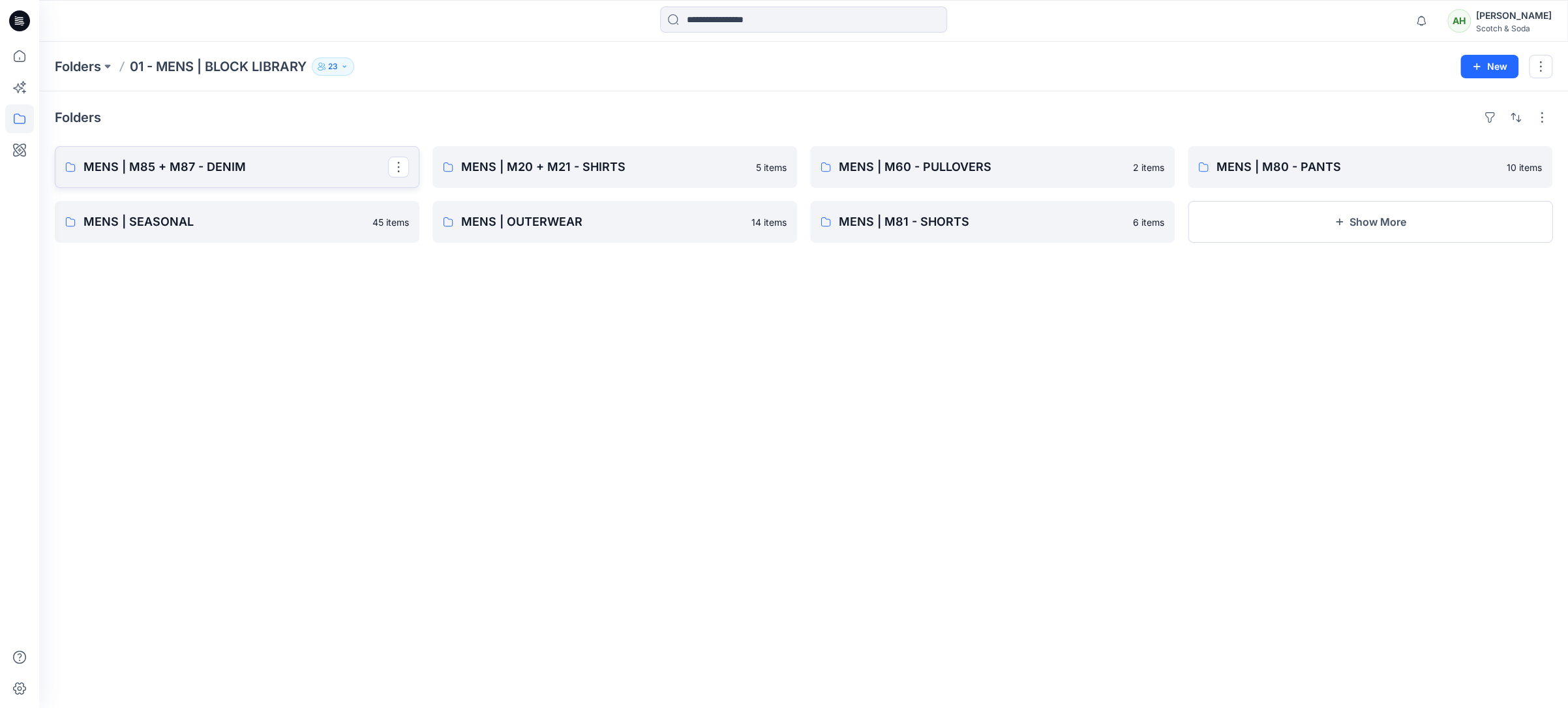
click at [305, 161] on p "MENS | M85 + M87 - DENIM" at bounding box center [235, 167] width 305 height 18
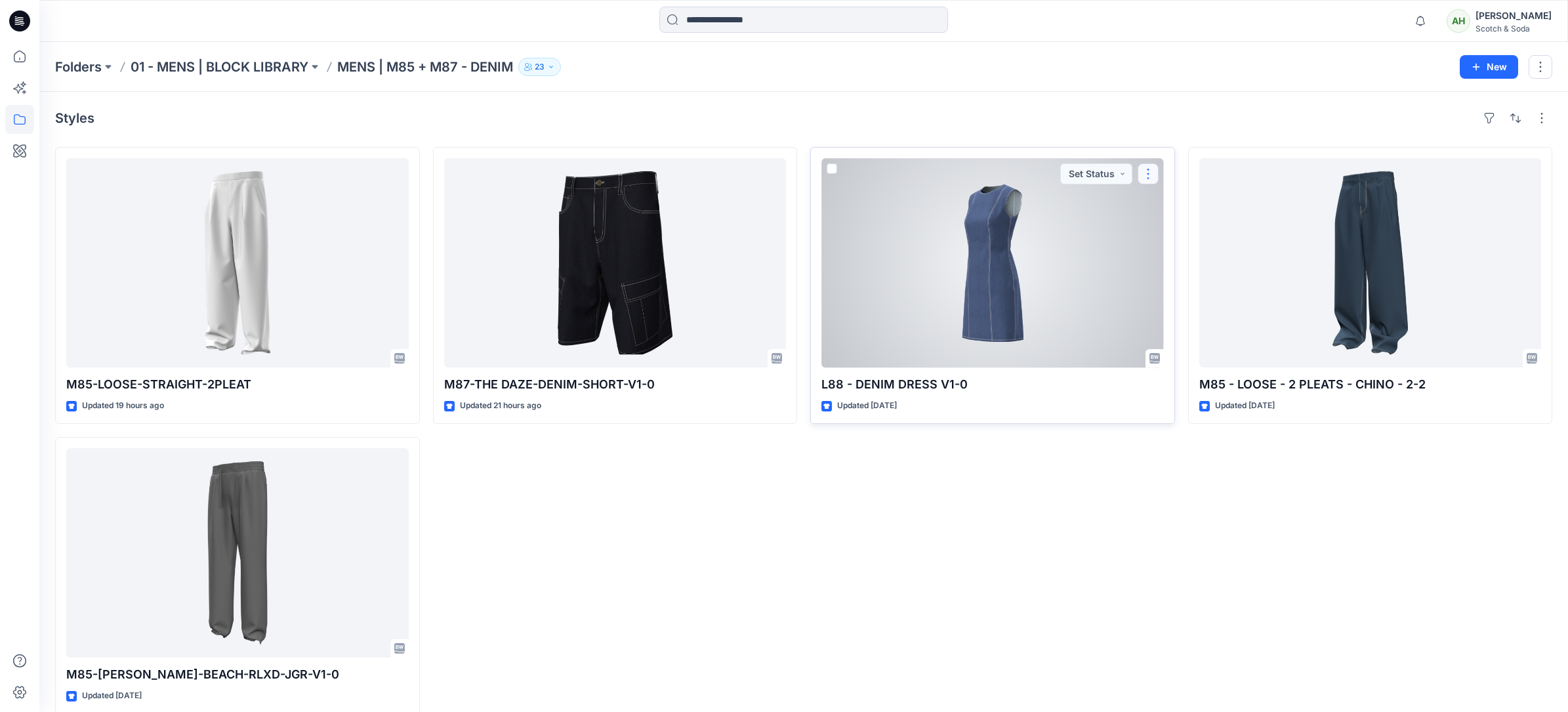
click at [873, 172] on button "button" at bounding box center [1148, 174] width 21 height 21
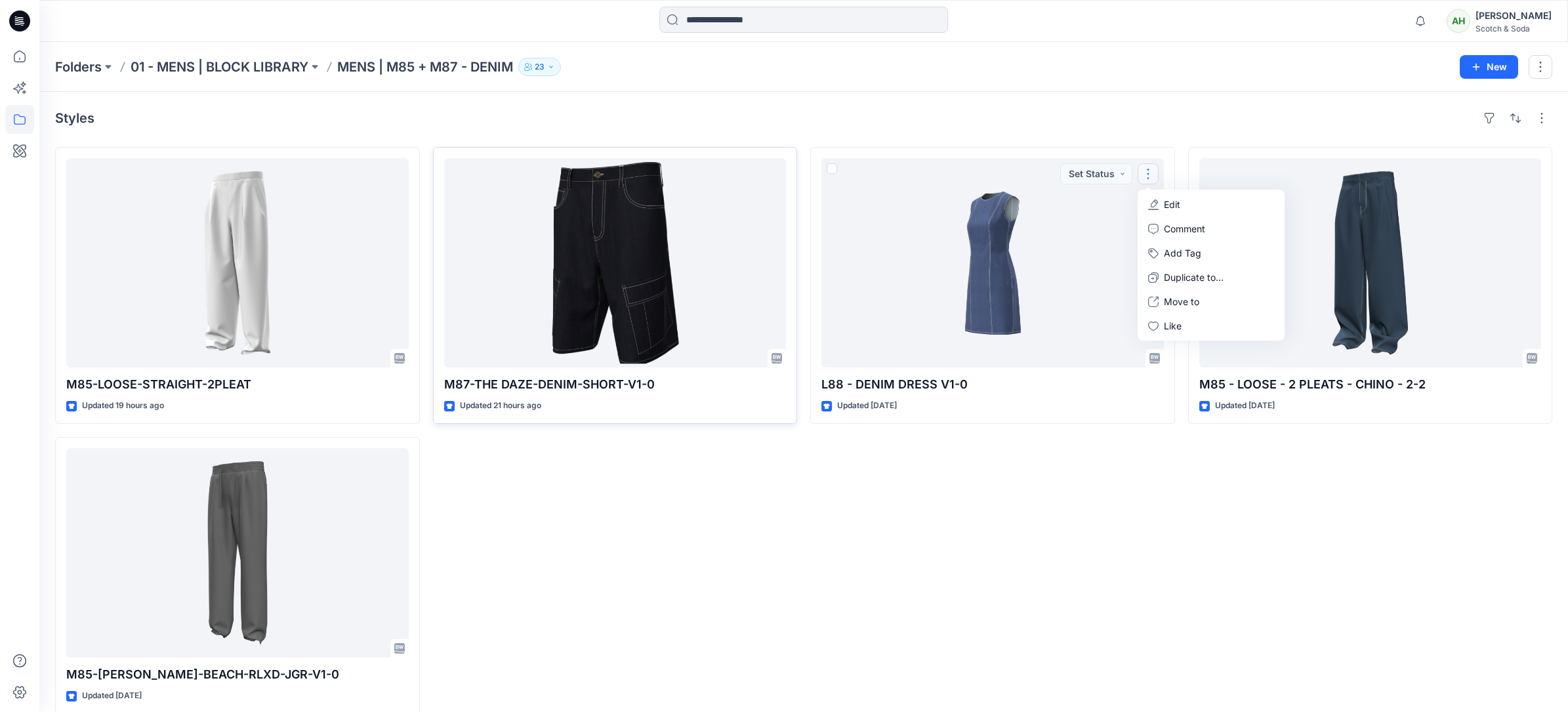
drag, startPoint x: 915, startPoint y: 546, endPoint x: 451, endPoint y: 343, distance: 506.5
click at [873, 444] on div "L88 - DENIM DRESS V1-0 Updated [DATE] Set Status Edit Comment Add Tag Duplicate…" at bounding box center [992, 430] width 365 height 567
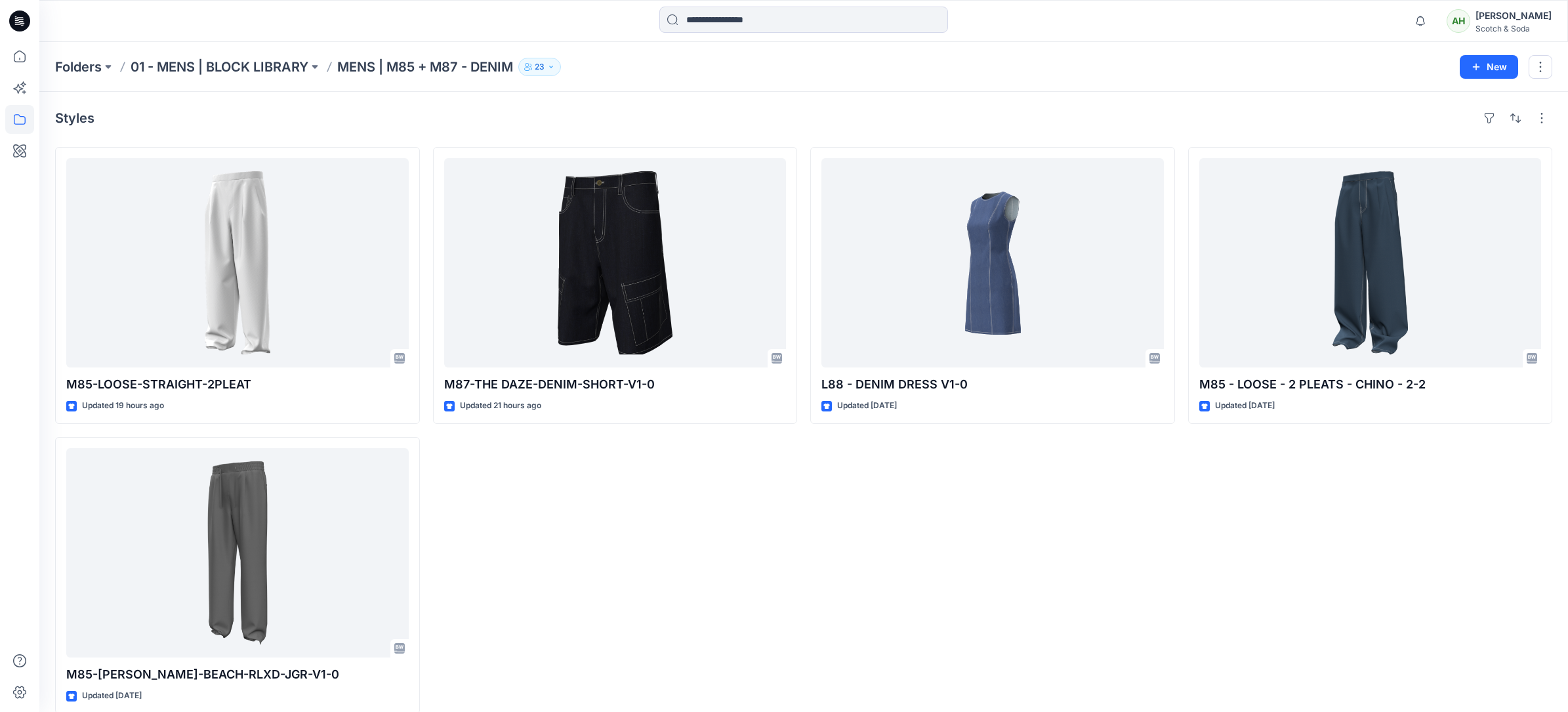
click at [74, 54] on div "Folders 01 - MENS | BLOCK LIBRARY MENS | M85 + M87 - DENIM 23 New" at bounding box center [803, 67] width 1529 height 50
click at [73, 60] on p "Folders" at bounding box center [79, 67] width 47 height 18
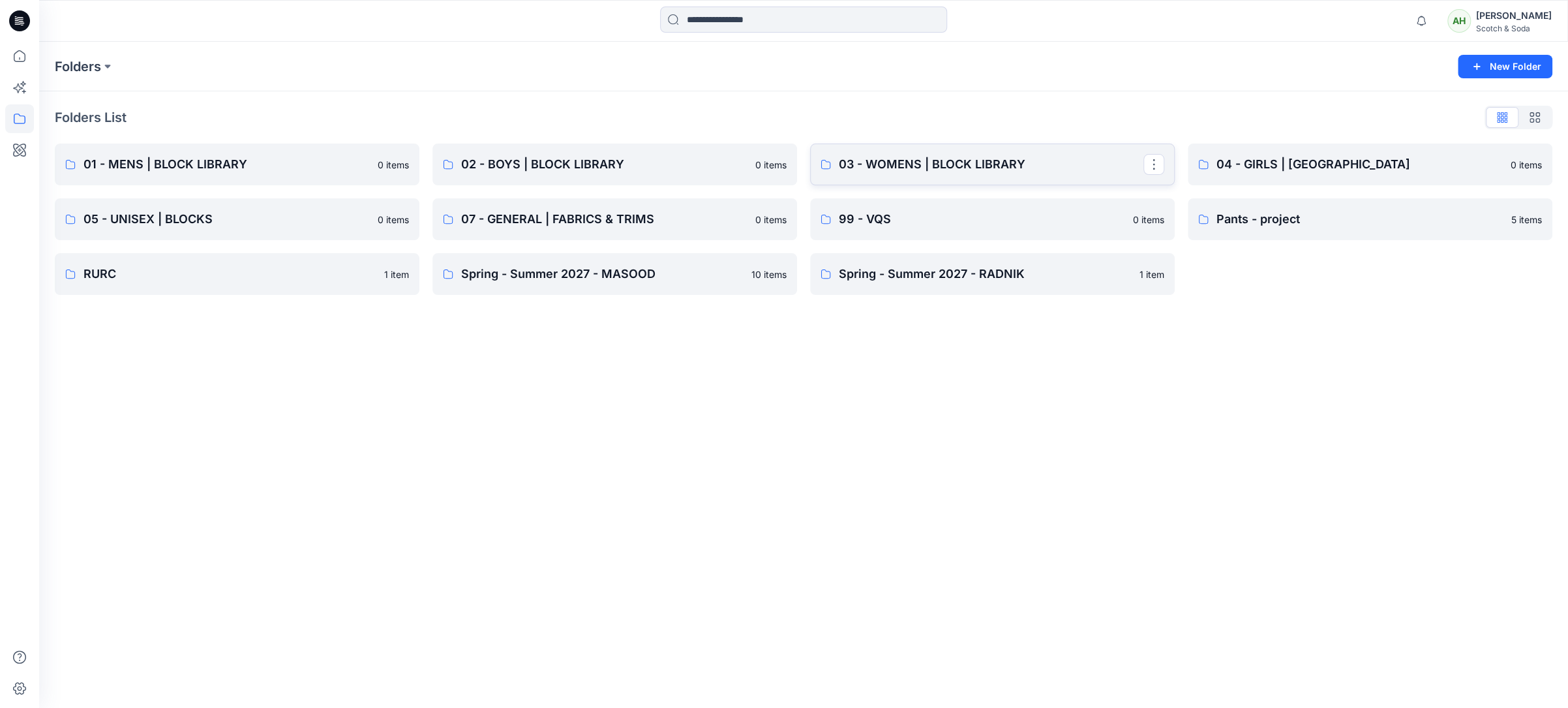
click at [868, 155] on p "03 - WOMENS | BLOCK LIBRARY" at bounding box center [990, 164] width 305 height 18
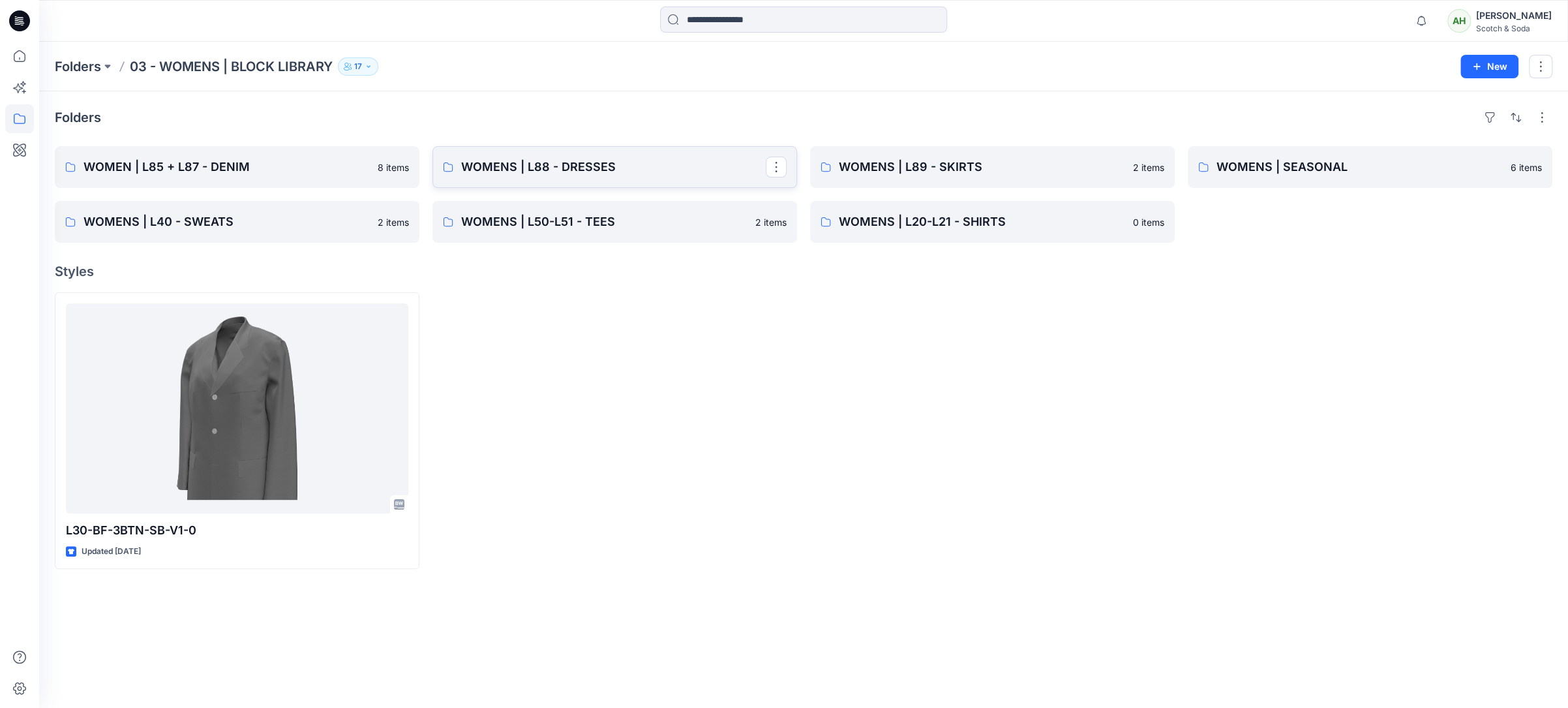
click at [560, 165] on p "WOMENS | L88 - DRESSES" at bounding box center [613, 167] width 305 height 18
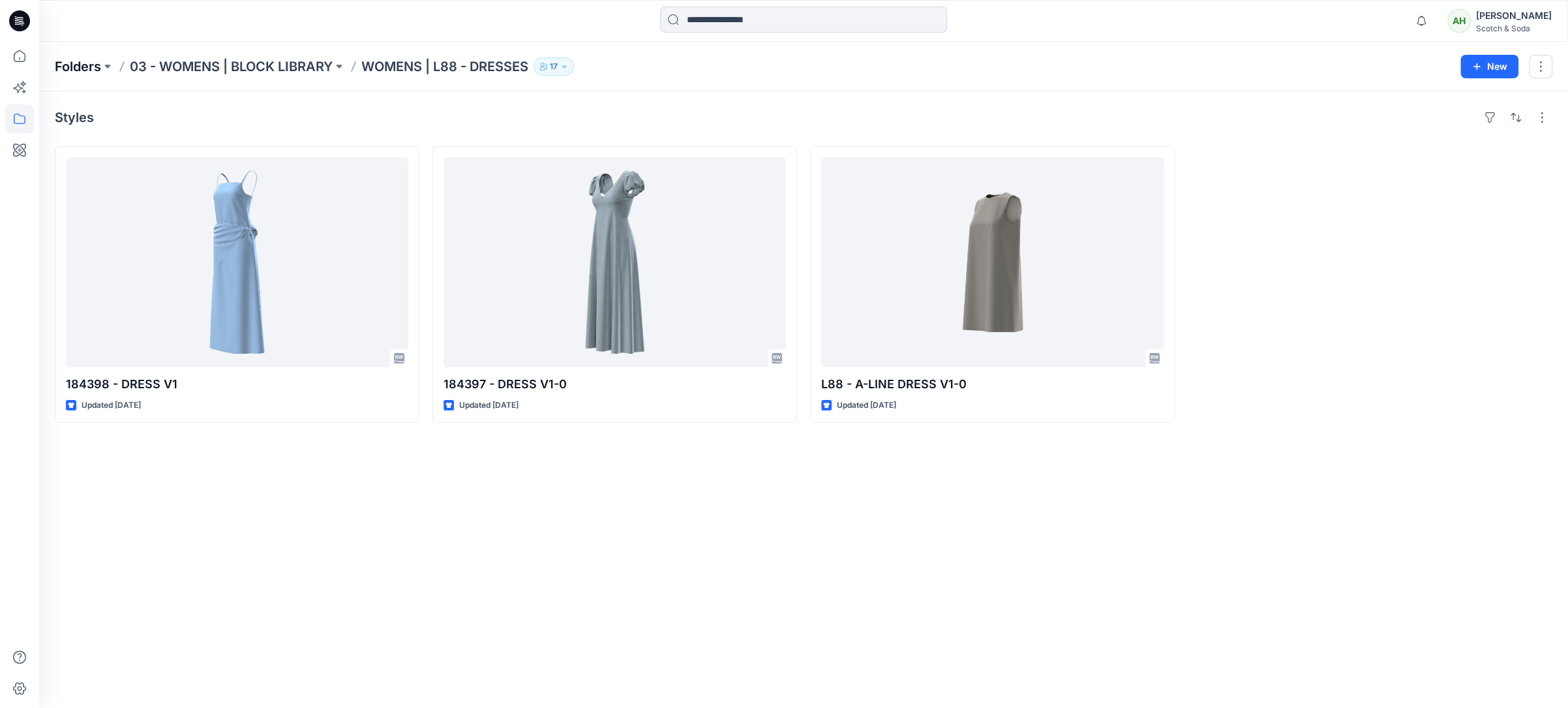
click at [81, 66] on p "Folders" at bounding box center [78, 66] width 47 height 18
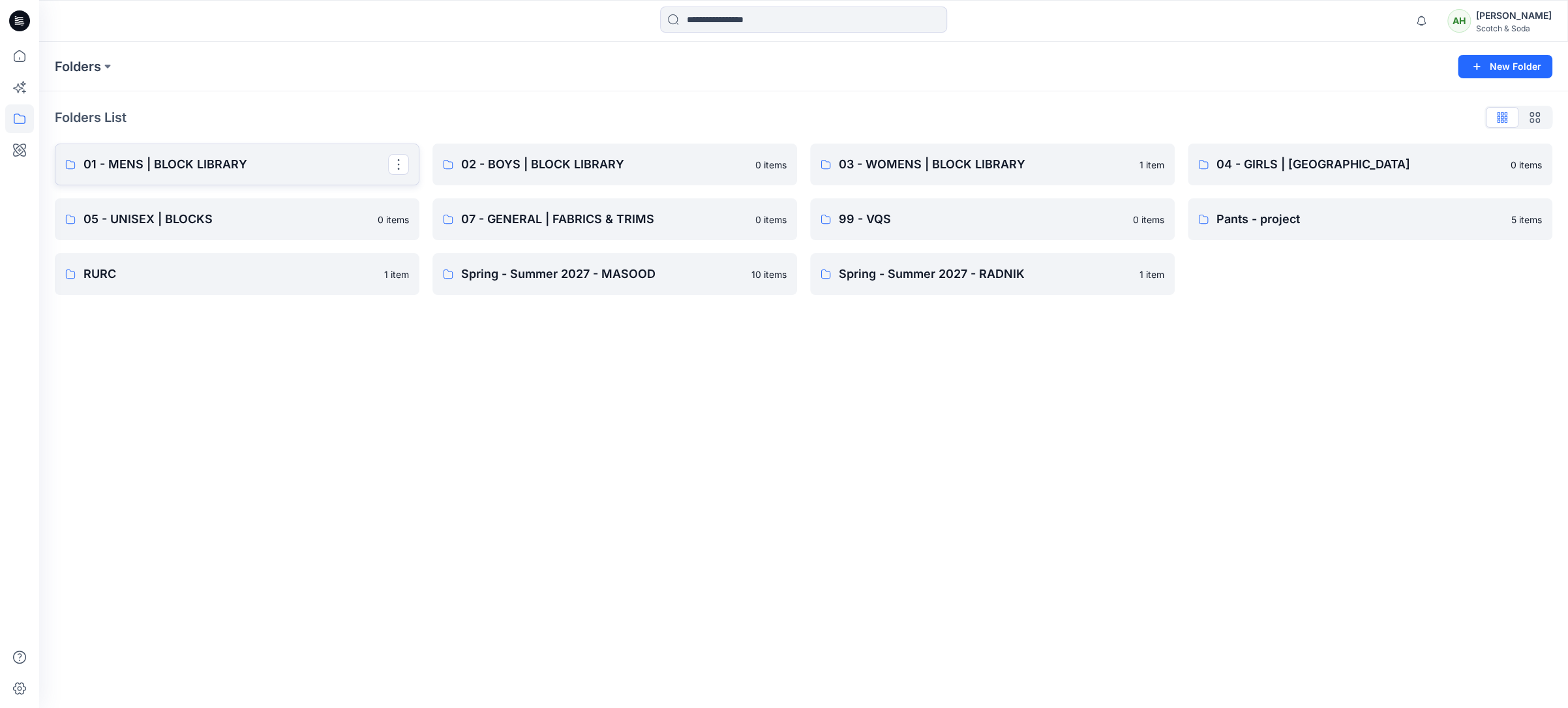
click at [199, 165] on p "01 - MENS | BLOCK LIBRARY" at bounding box center [235, 164] width 305 height 18
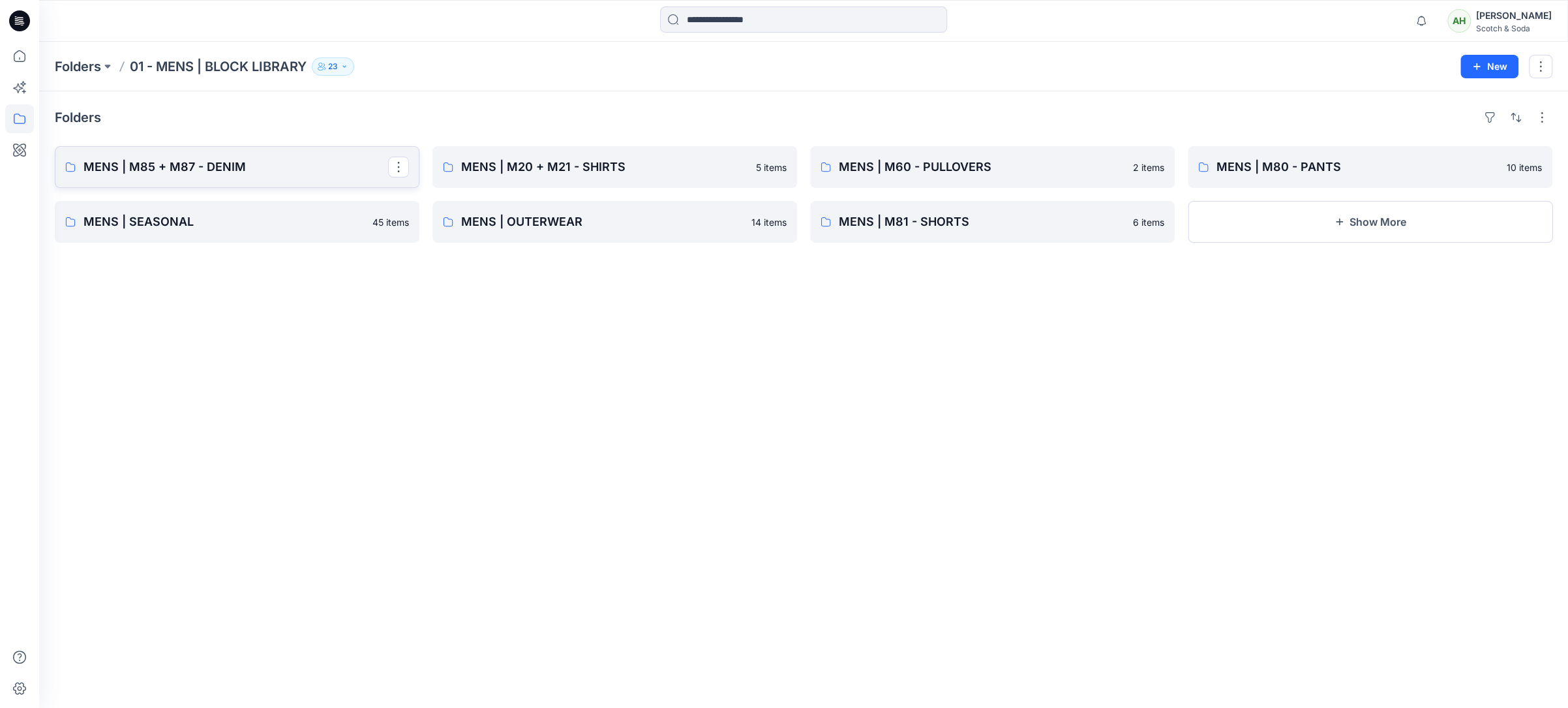
click at [293, 172] on p "MENS | M85 + M87 - DENIM" at bounding box center [235, 167] width 305 height 18
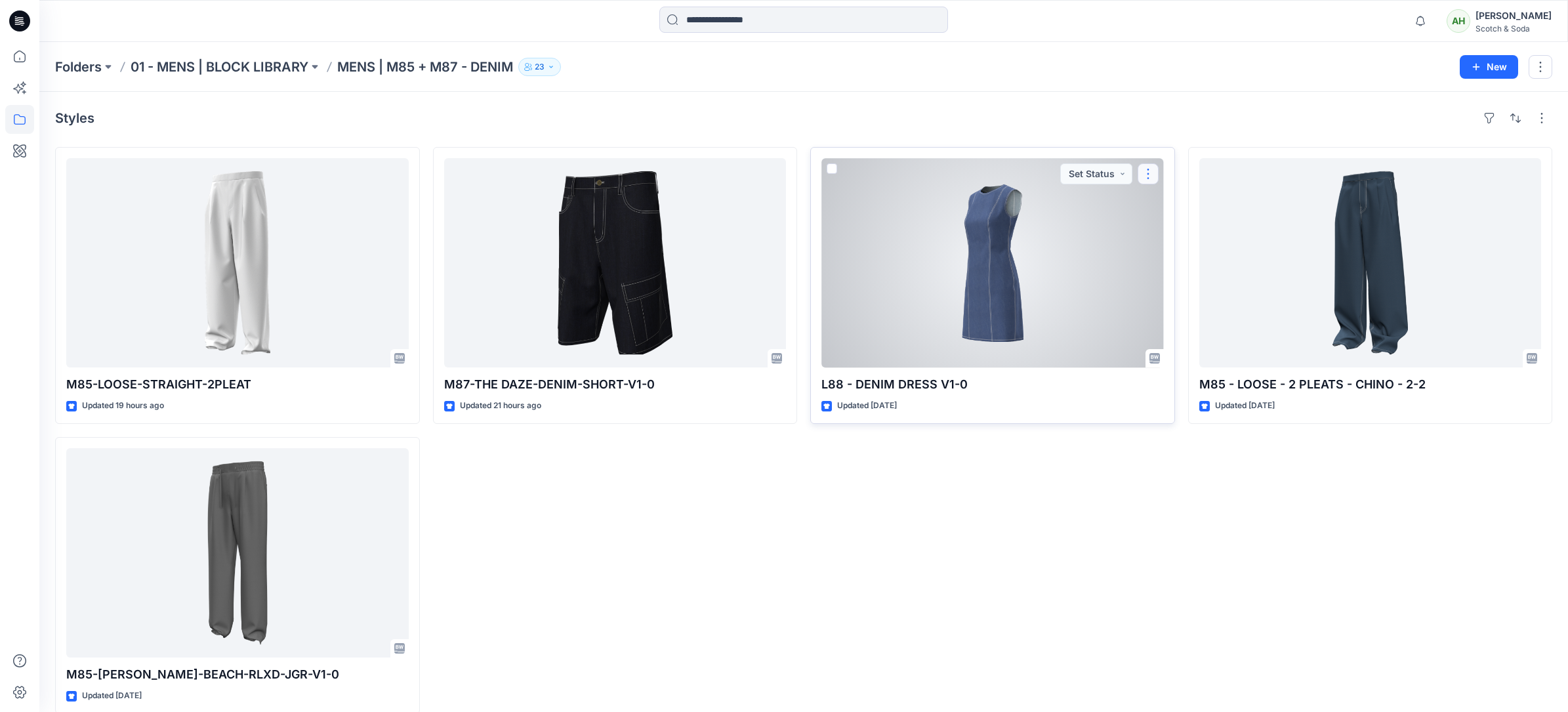
click at [873, 173] on button "button" at bounding box center [1148, 174] width 21 height 21
click at [873, 303] on p "Move to" at bounding box center [1181, 301] width 36 height 14
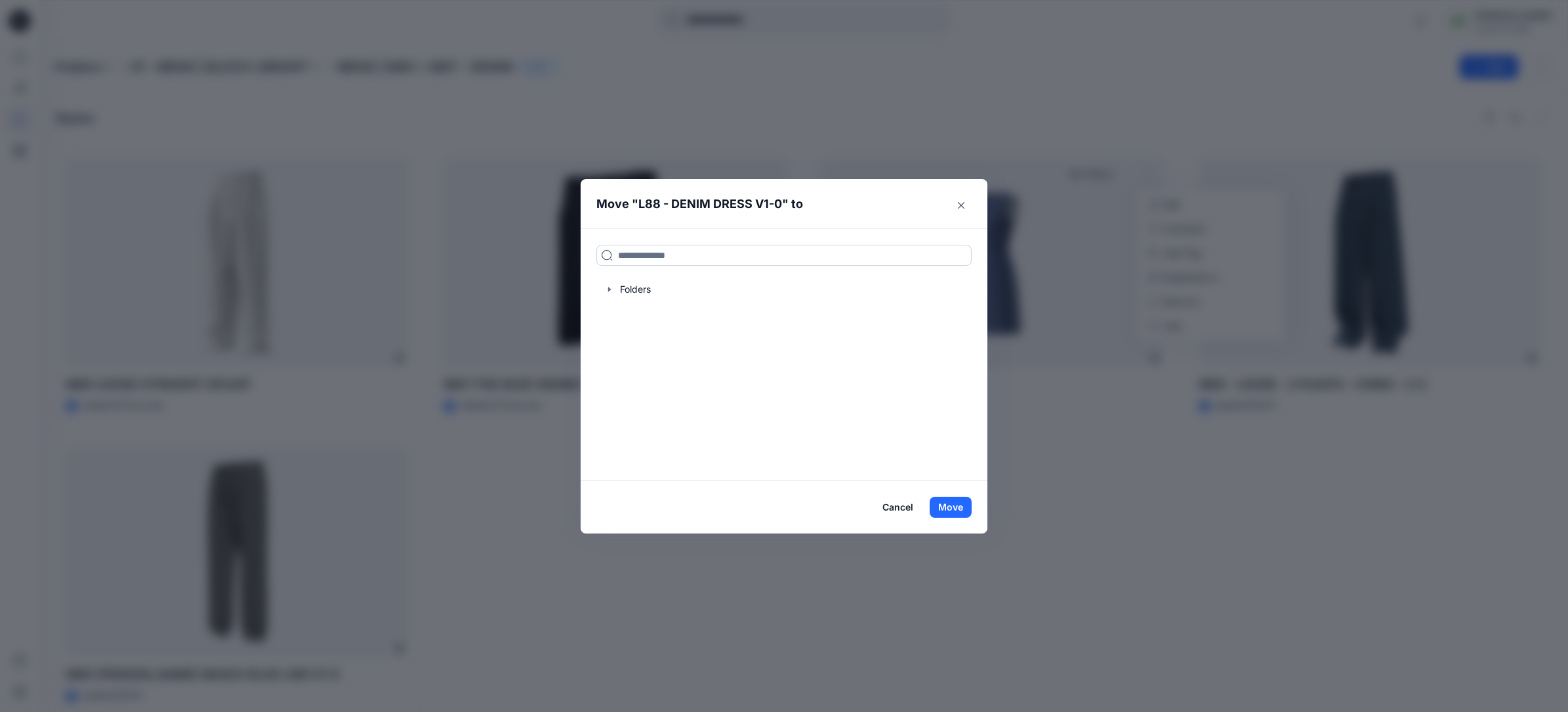
click at [849, 258] on input at bounding box center [784, 255] width 375 height 21
type input "*****"
click at [704, 283] on mark "DRESS" at bounding box center [708, 283] width 29 height 17
click at [873, 444] on button "Move" at bounding box center [951, 508] width 42 height 21
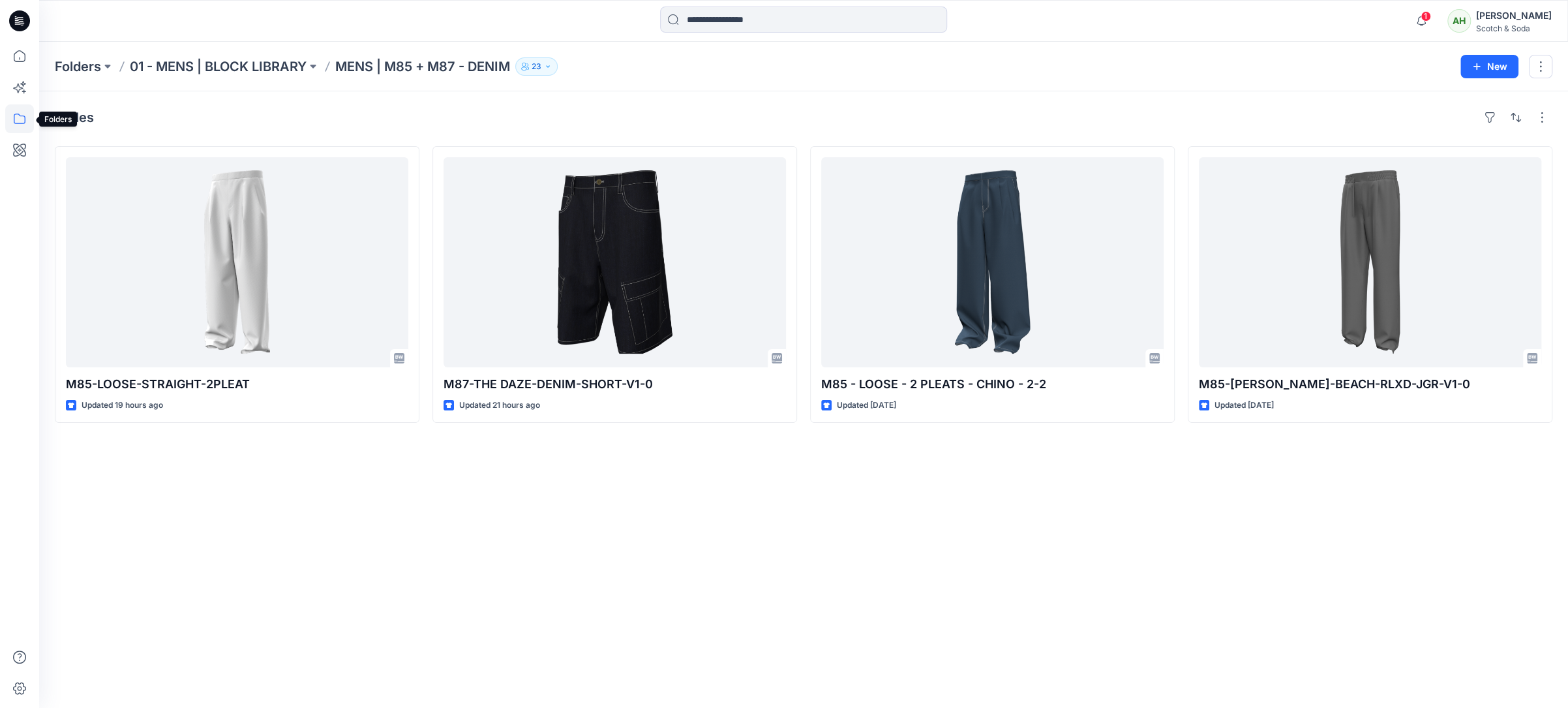
click at [18, 117] on icon at bounding box center [20, 119] width 29 height 29
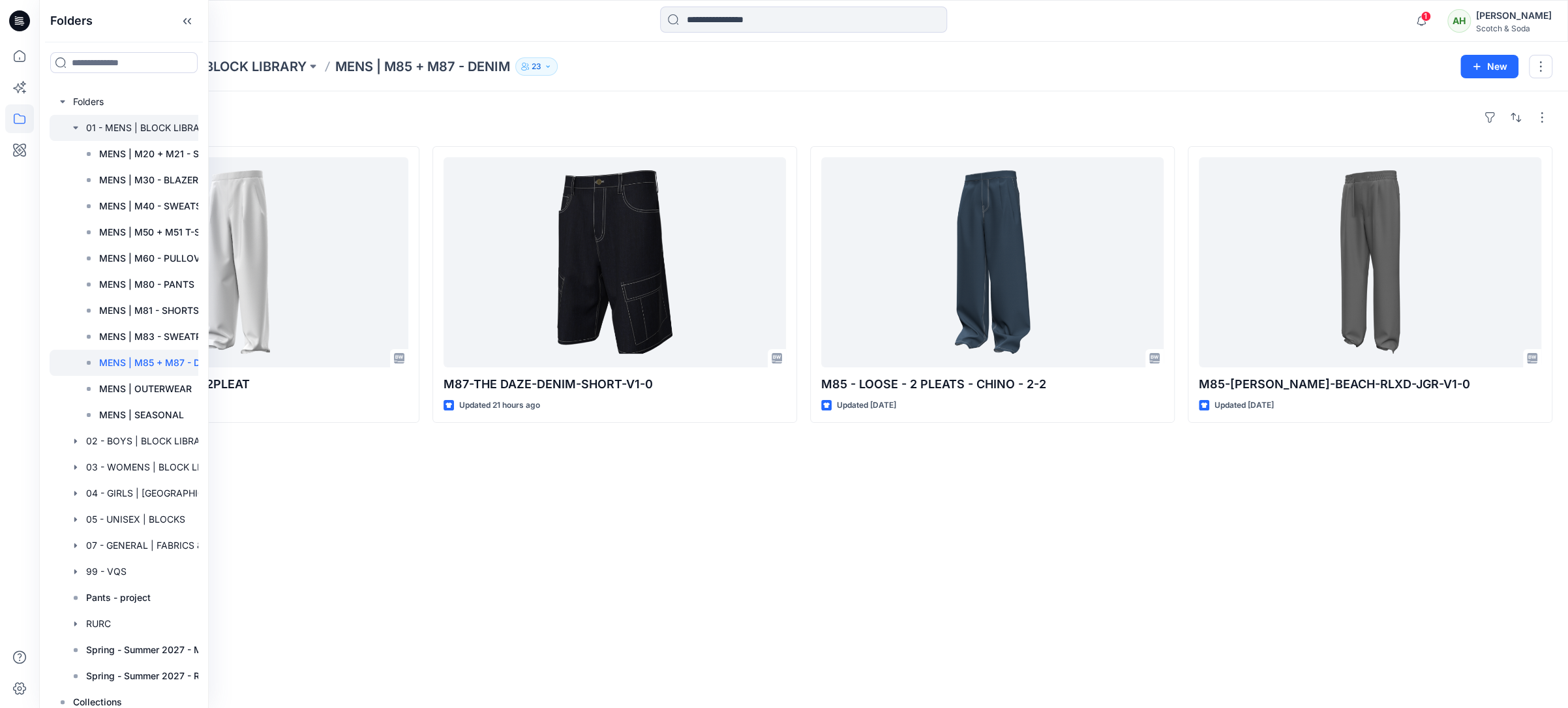
click at [133, 124] on div at bounding box center [142, 128] width 185 height 26
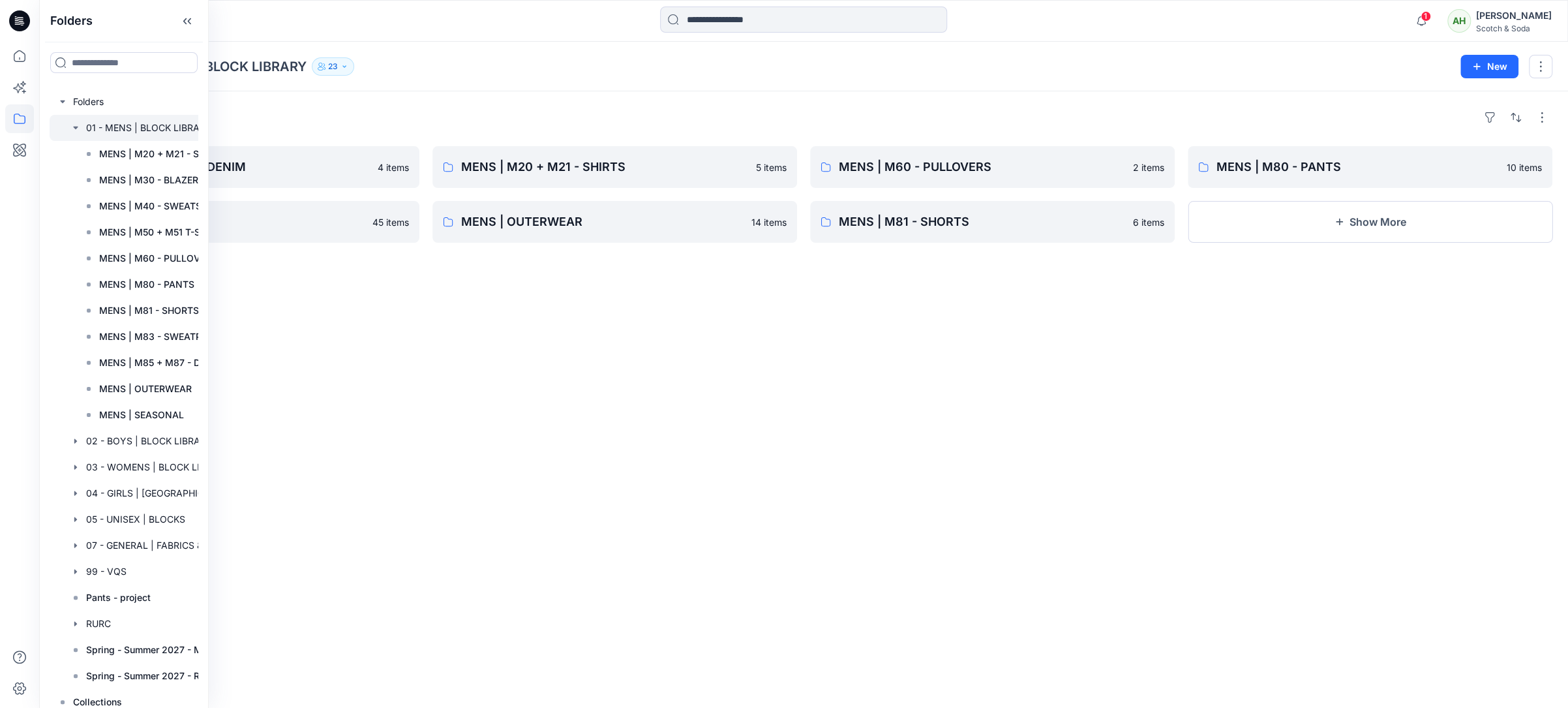
click at [503, 376] on div "Folders MENS | M85 + M87 - DENIM 4 items MENS | SEASONAL 45 items MENS | M20 + …" at bounding box center [803, 400] width 1529 height 617
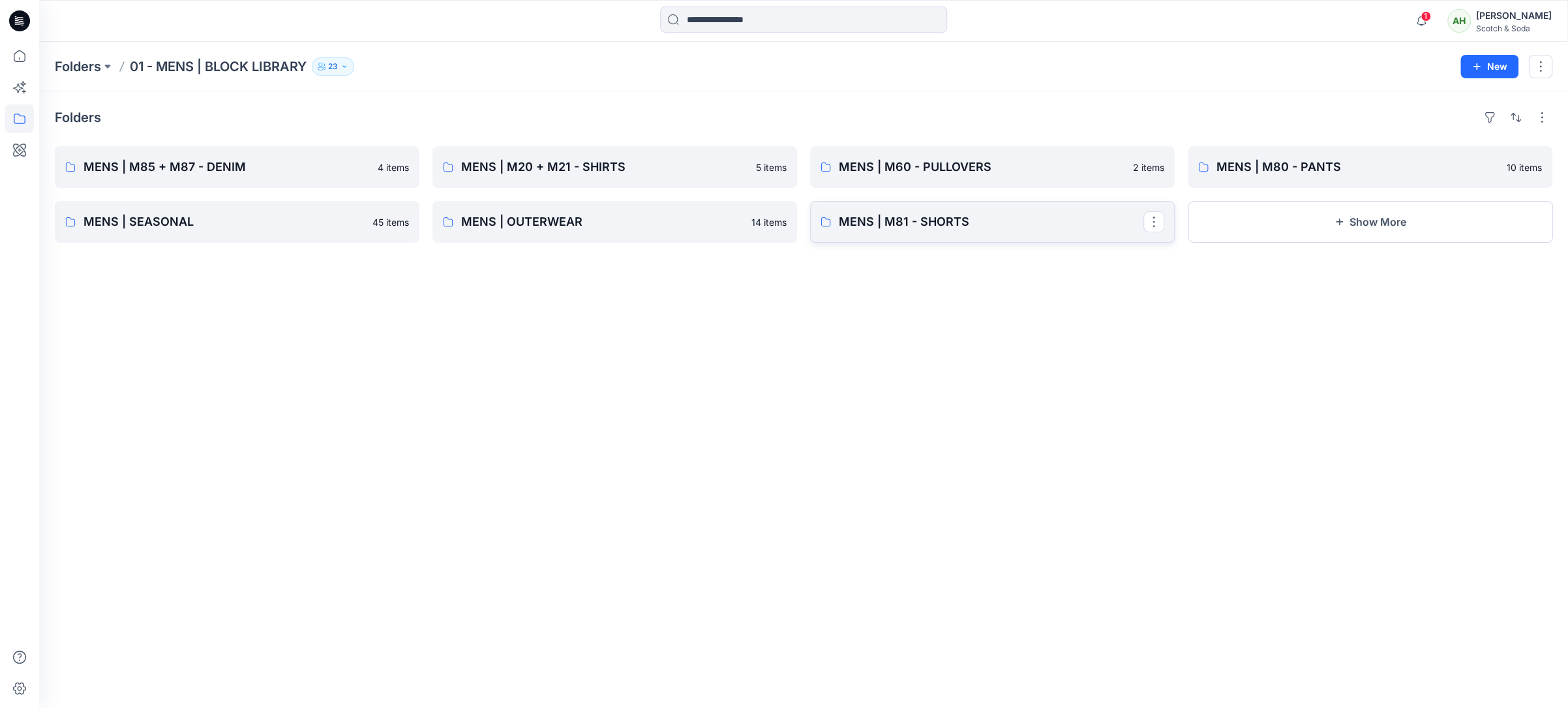
click at [868, 223] on p "MENS | M81 - SHORTS" at bounding box center [990, 222] width 305 height 18
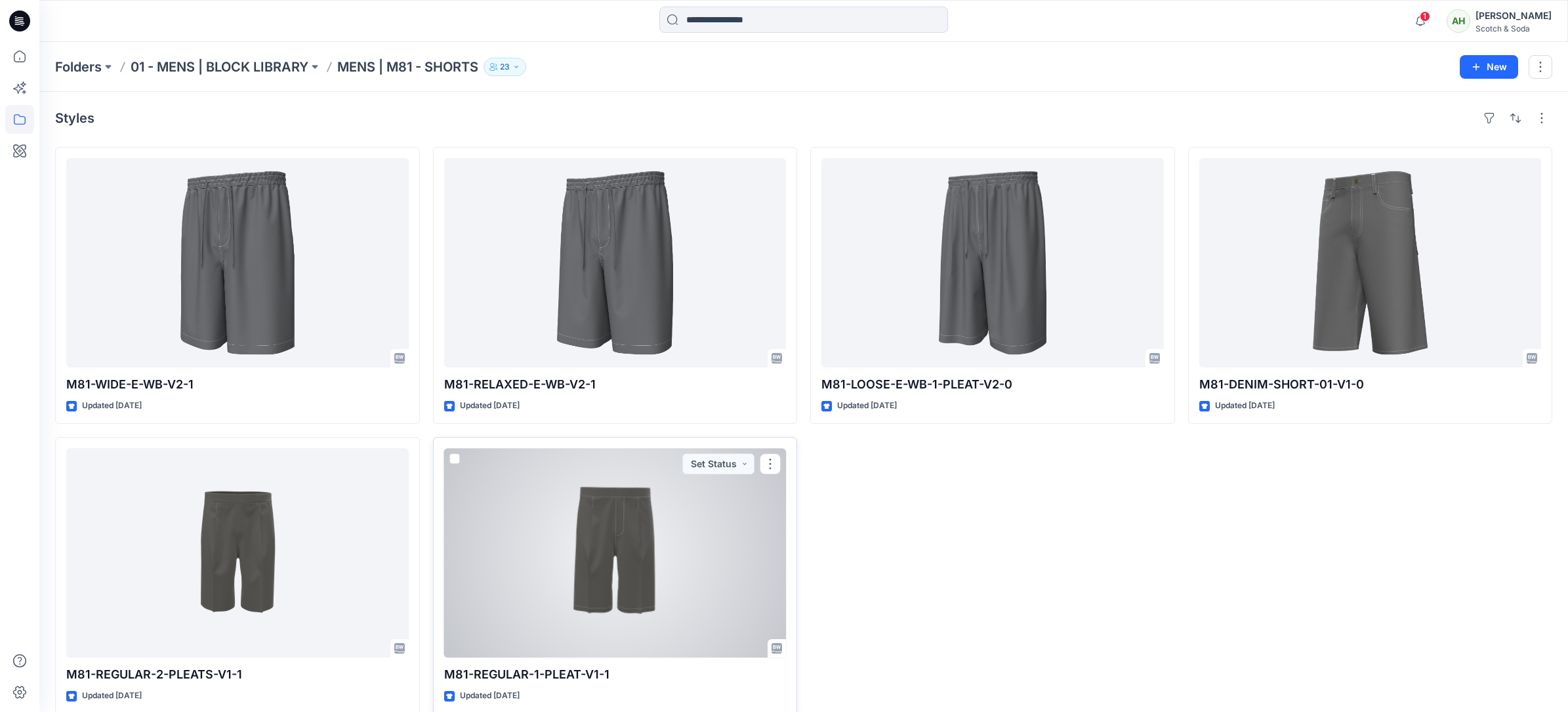
scroll to position [17, 0]
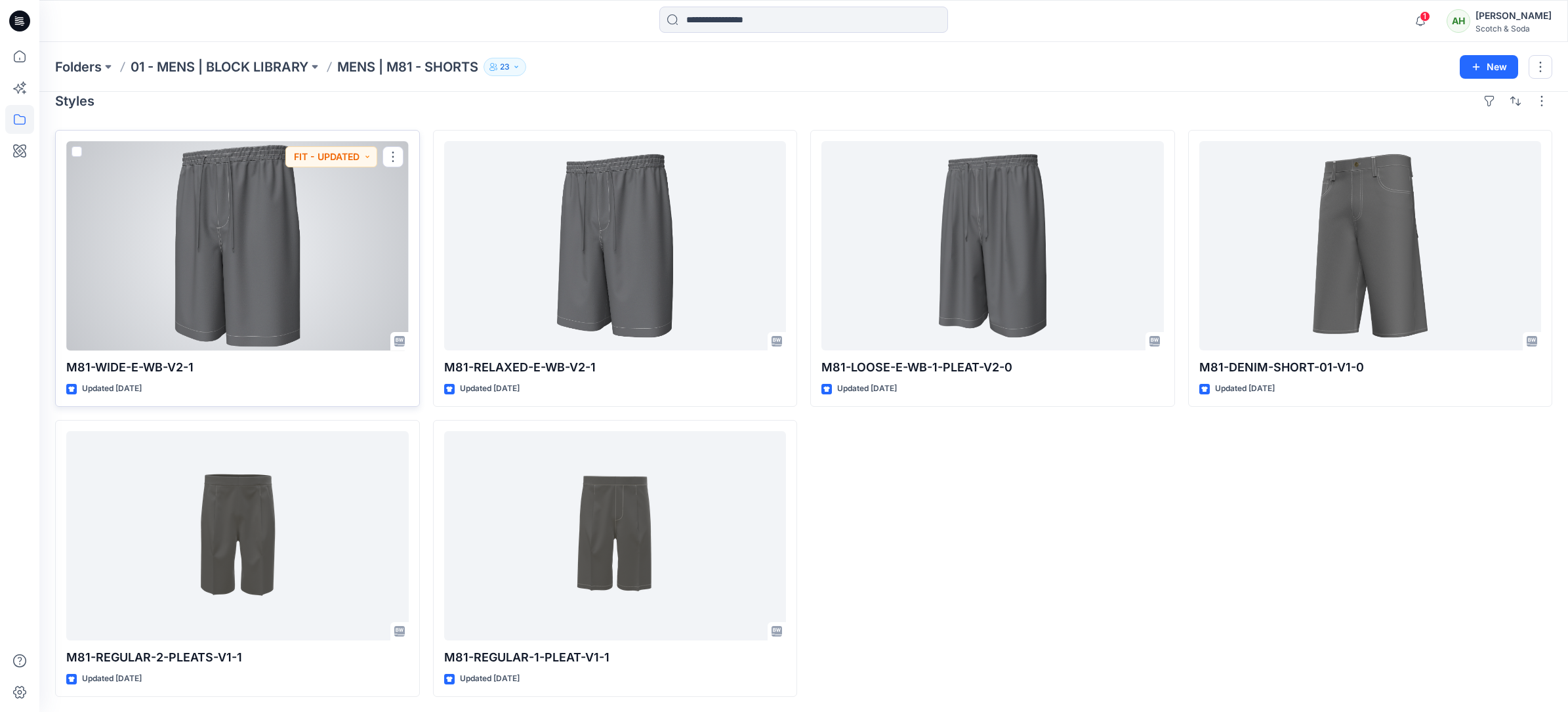
click at [331, 272] on div at bounding box center [238, 245] width 343 height 210
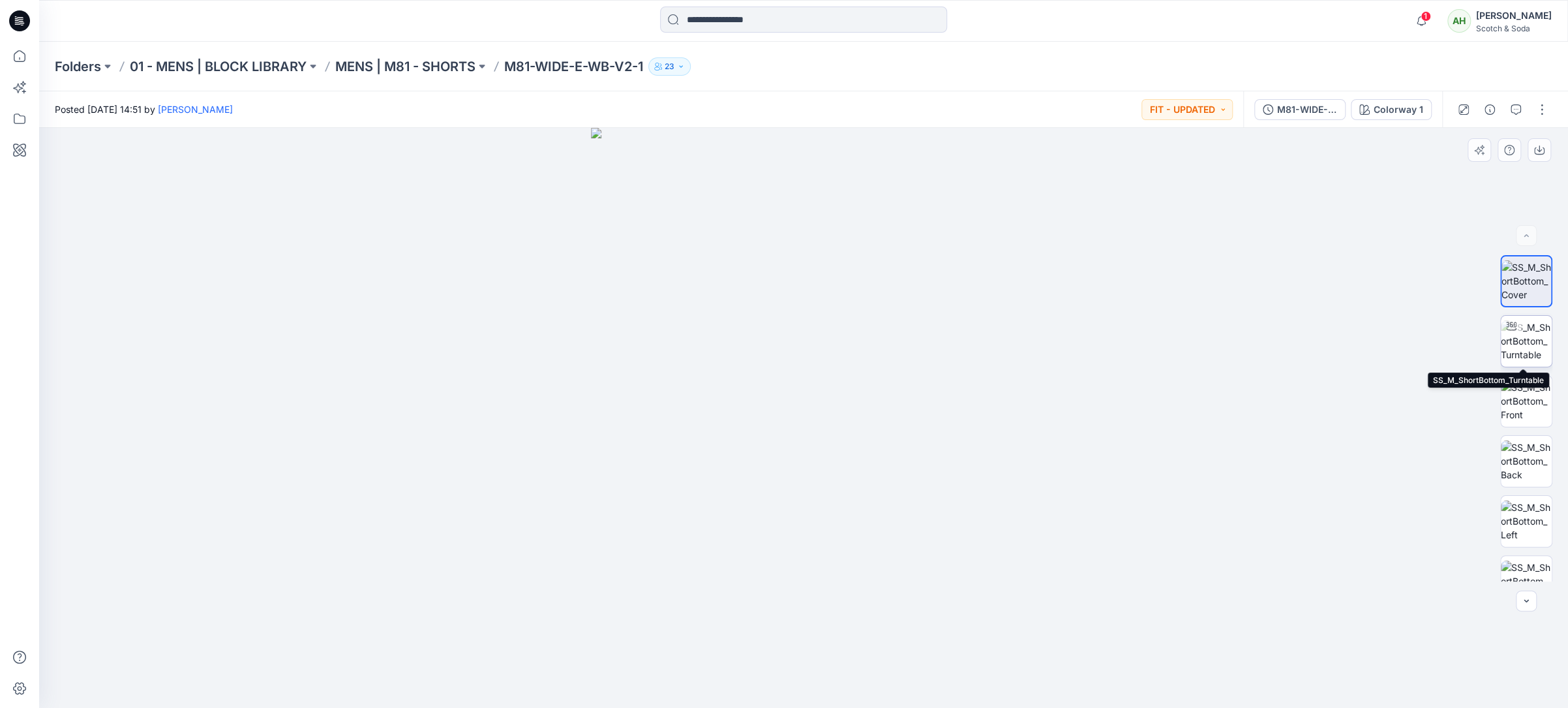
click at [868, 340] on img at bounding box center [1527, 341] width 51 height 41
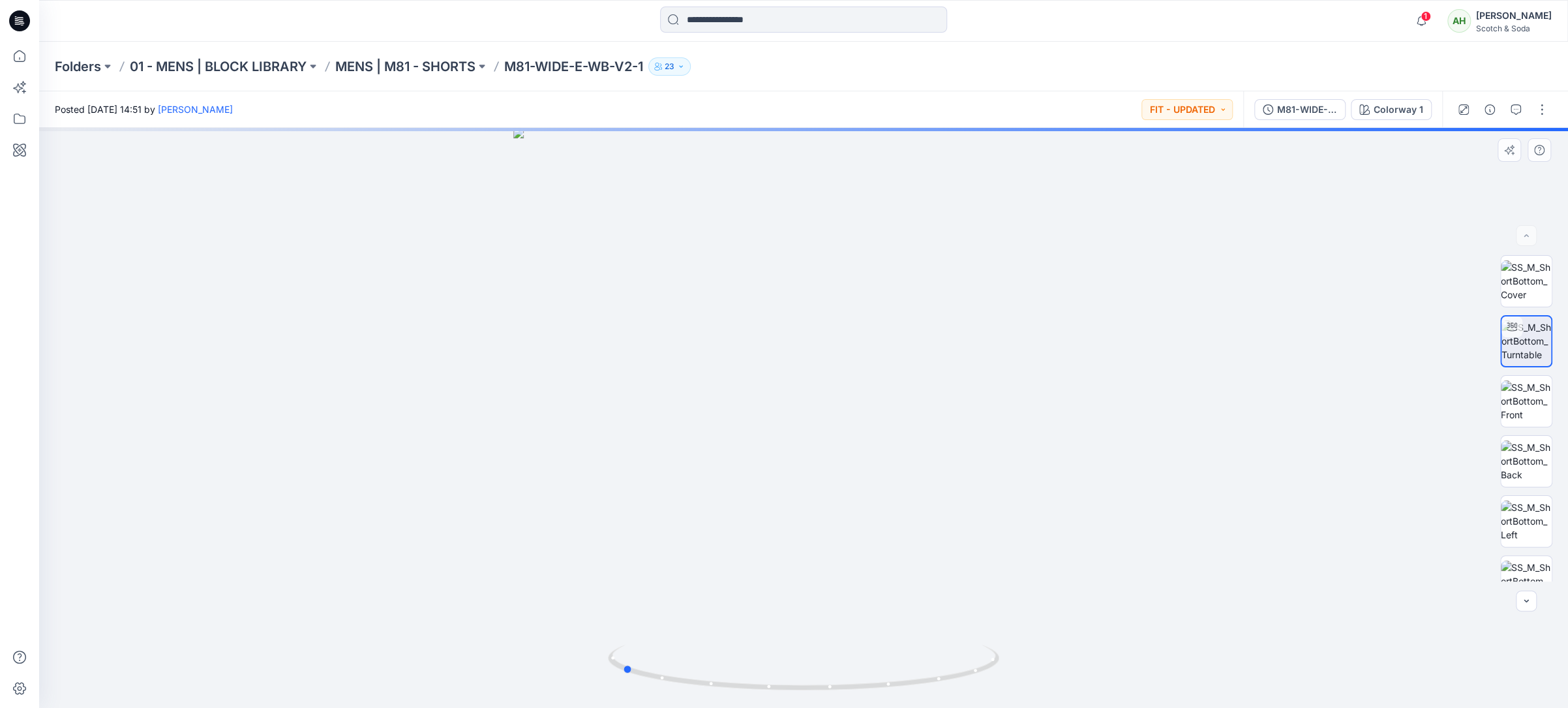
drag, startPoint x: 1244, startPoint y: 358, endPoint x: 1062, endPoint y: 366, distance: 182.2
click at [868, 366] on div at bounding box center [803, 418] width 1529 height 580
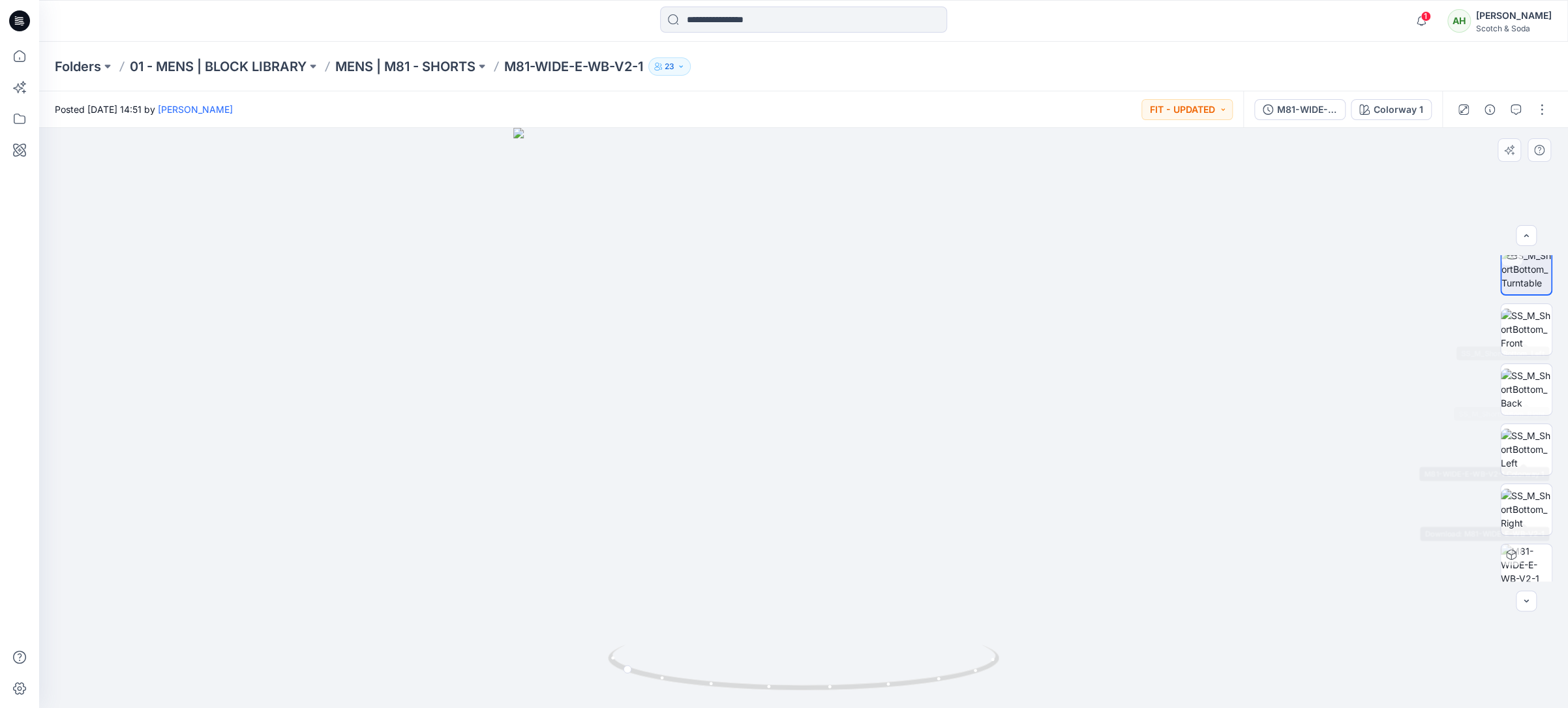
scroll to position [205, 0]
